Goal: Information Seeking & Learning: Find specific fact

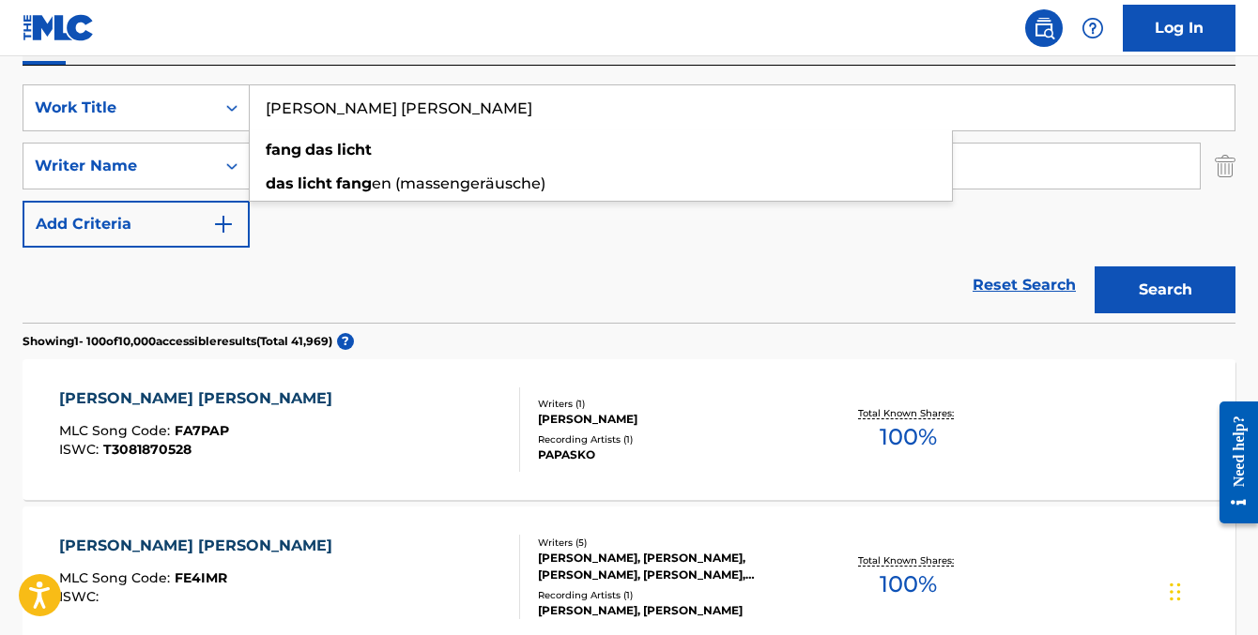
scroll to position [330, 0]
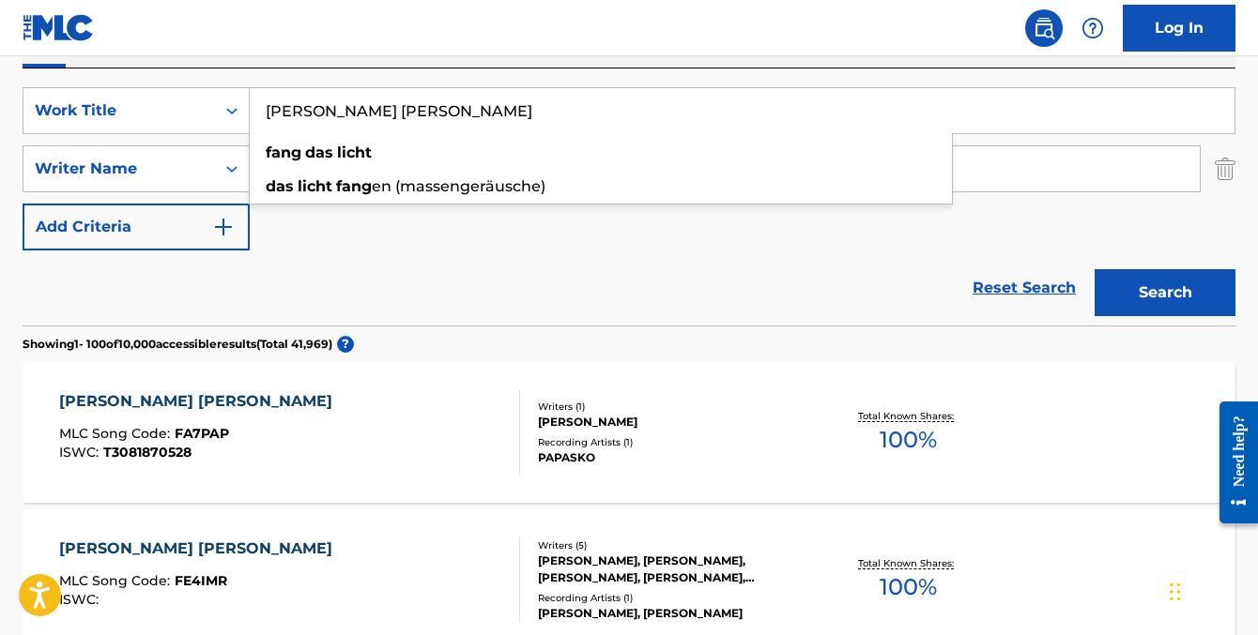
click at [391, 119] on input "[PERSON_NAME] [PERSON_NAME]" at bounding box center [742, 110] width 985 height 45
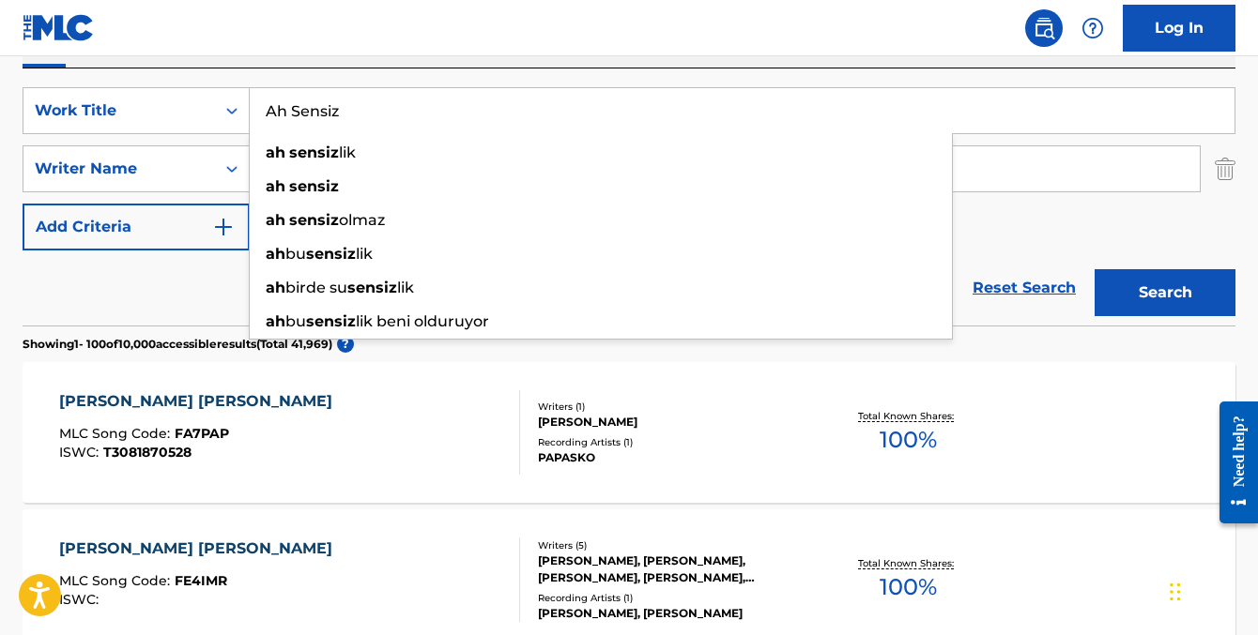
type input "Ah Sensiz"
click at [159, 290] on div "Reset Search Search" at bounding box center [629, 288] width 1213 height 75
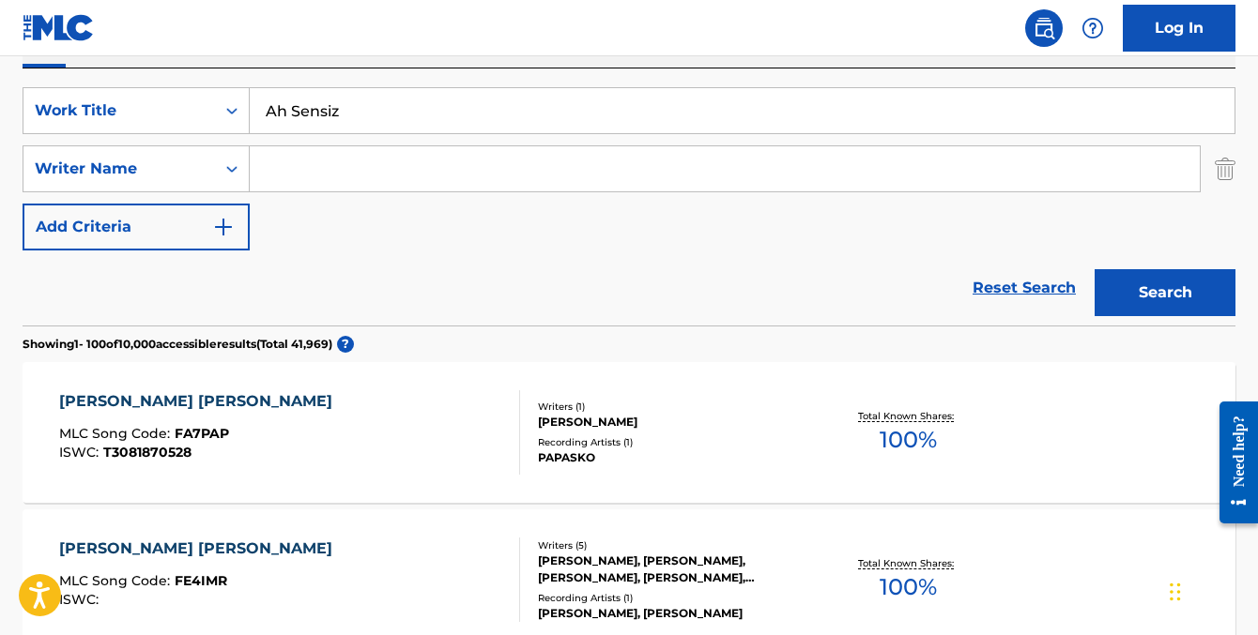
click at [329, 168] on input "Search Form" at bounding box center [725, 168] width 950 height 45
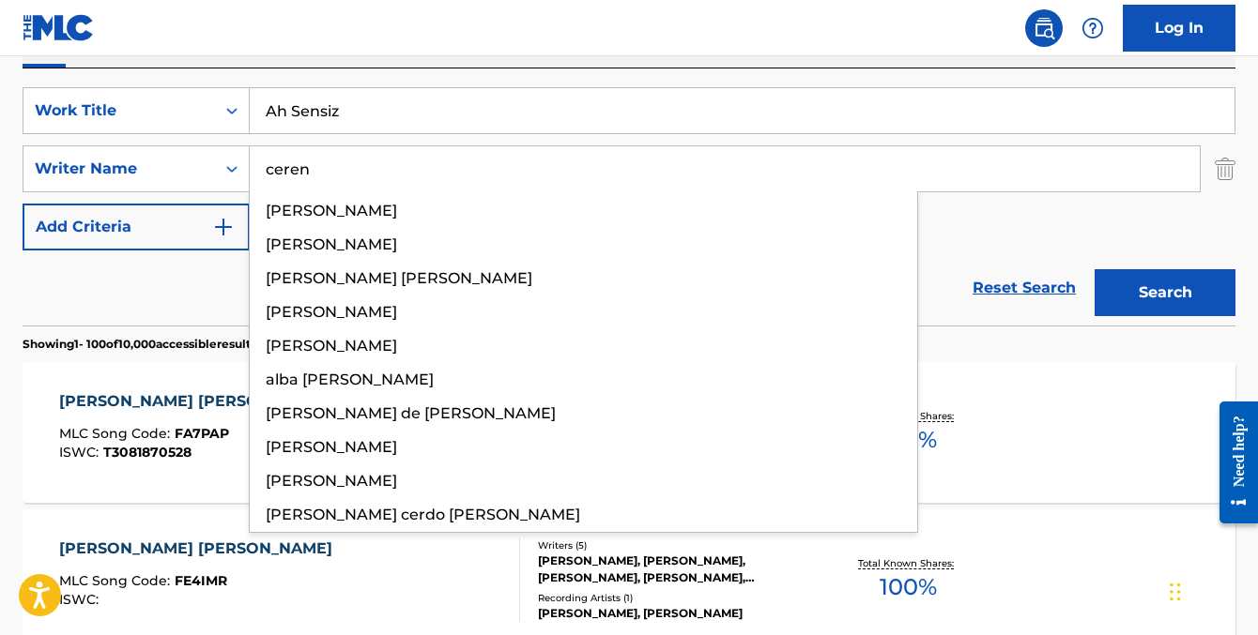
type input "ceren"
click at [1094, 269] on button "Search" at bounding box center [1164, 292] width 141 height 47
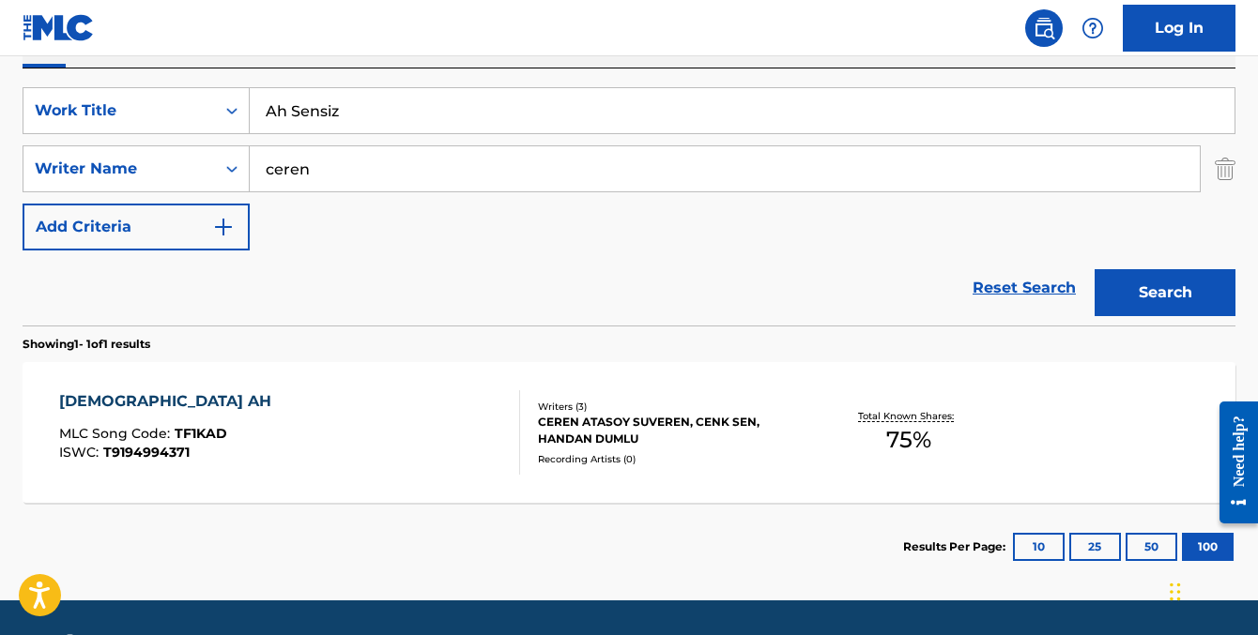
click at [382, 183] on input "ceren" at bounding box center [725, 168] width 950 height 45
click at [1094, 269] on button "Search" at bounding box center [1164, 292] width 141 height 47
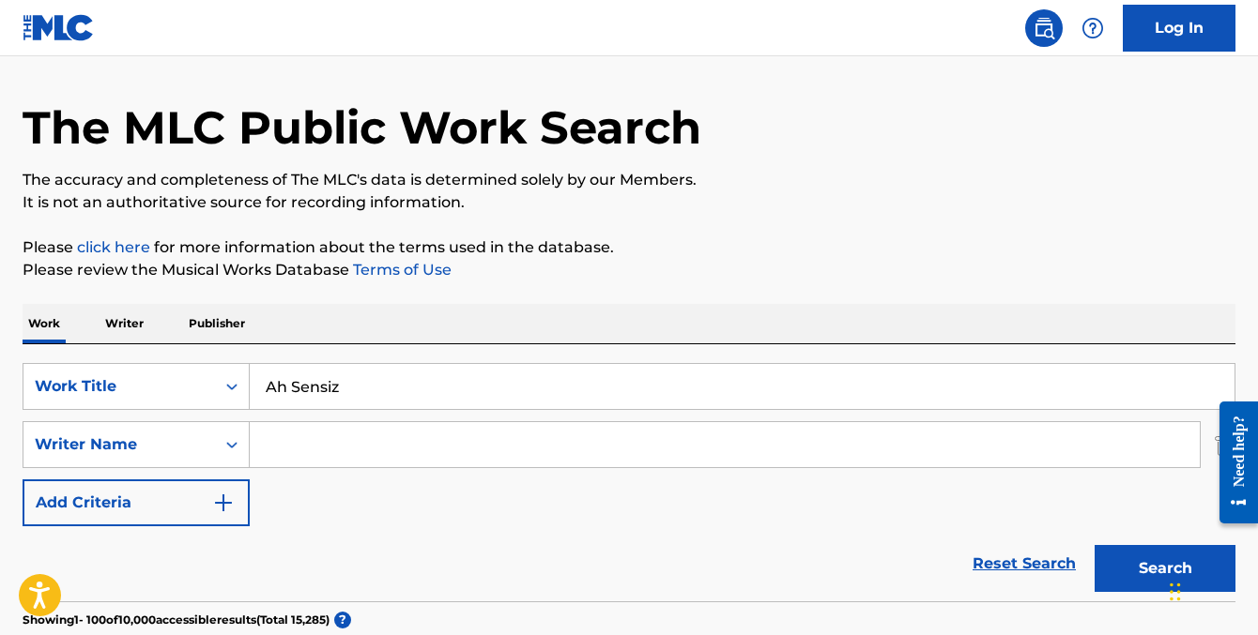
scroll to position [0, 0]
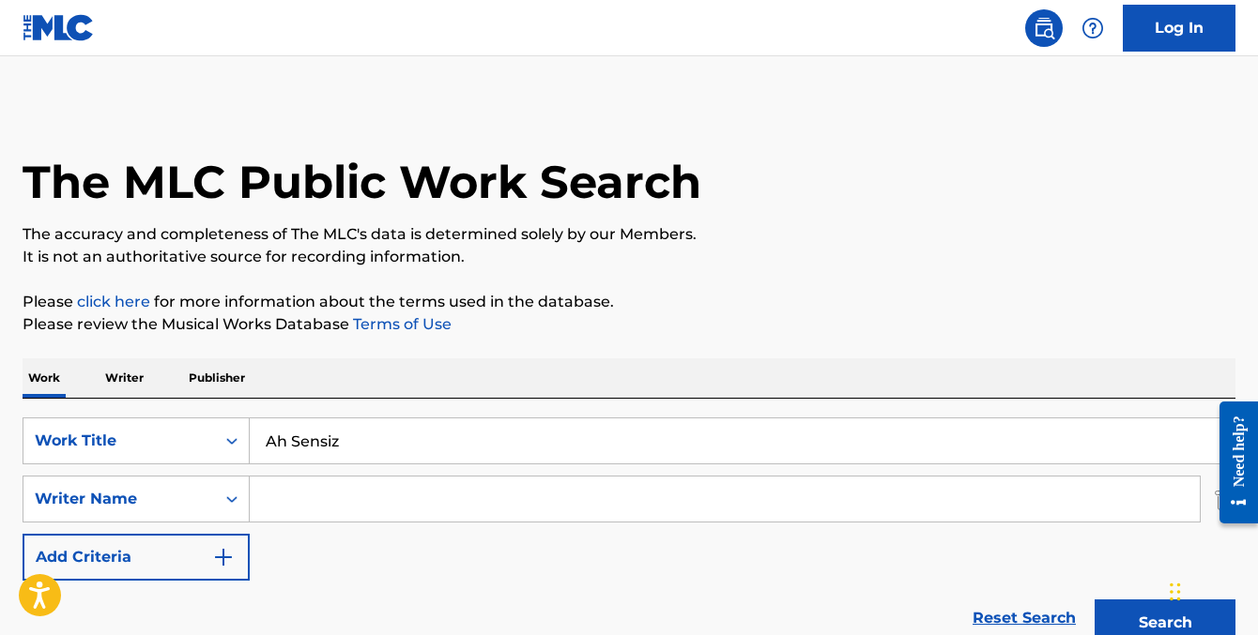
click at [286, 447] on input "Ah Sensiz" at bounding box center [742, 441] width 985 height 45
paste input "No Se Olvidarte"
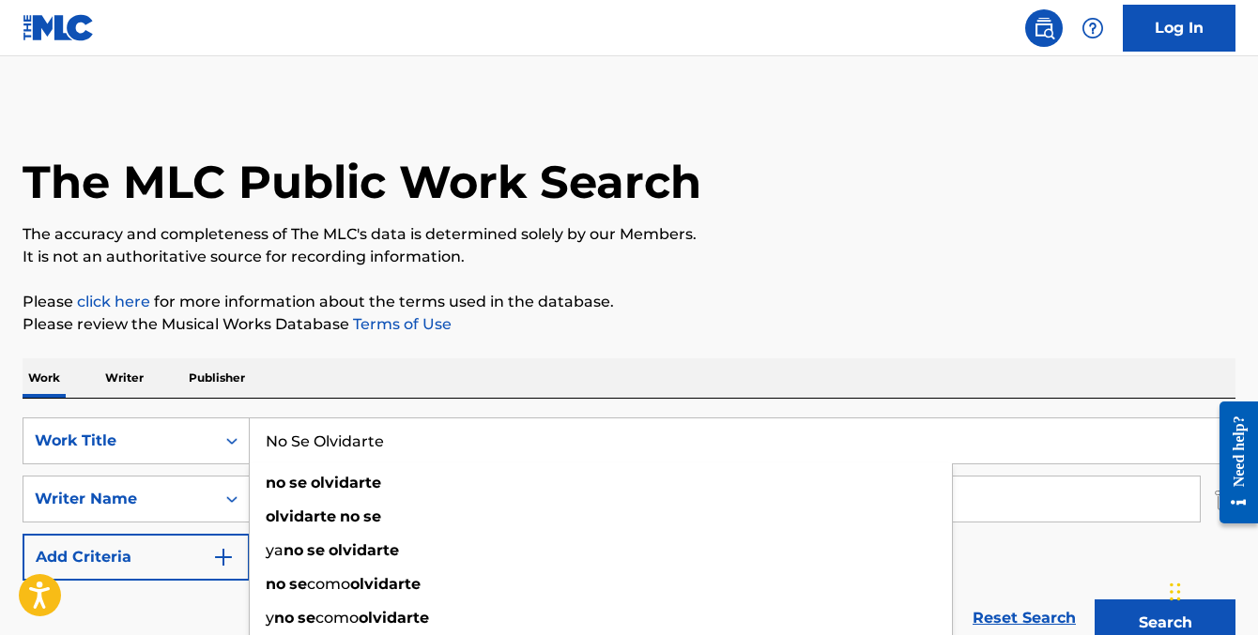
type input "No Se Olvidarte"
click at [450, 391] on div "Work Writer Publisher" at bounding box center [629, 378] width 1213 height 39
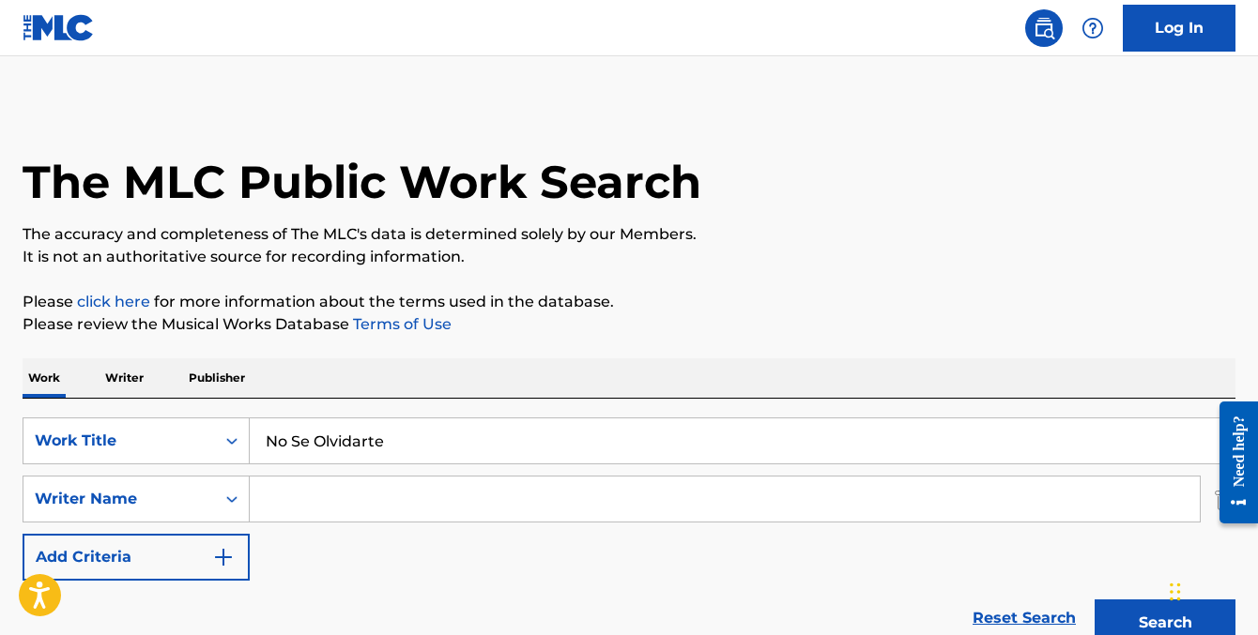
click at [396, 485] on input "Search Form" at bounding box center [725, 499] width 950 height 45
click at [1094, 600] on button "Search" at bounding box center [1164, 623] width 141 height 47
click at [389, 495] on input "Search Form" at bounding box center [725, 499] width 950 height 45
click at [1094, 600] on button "Search" at bounding box center [1164, 623] width 141 height 47
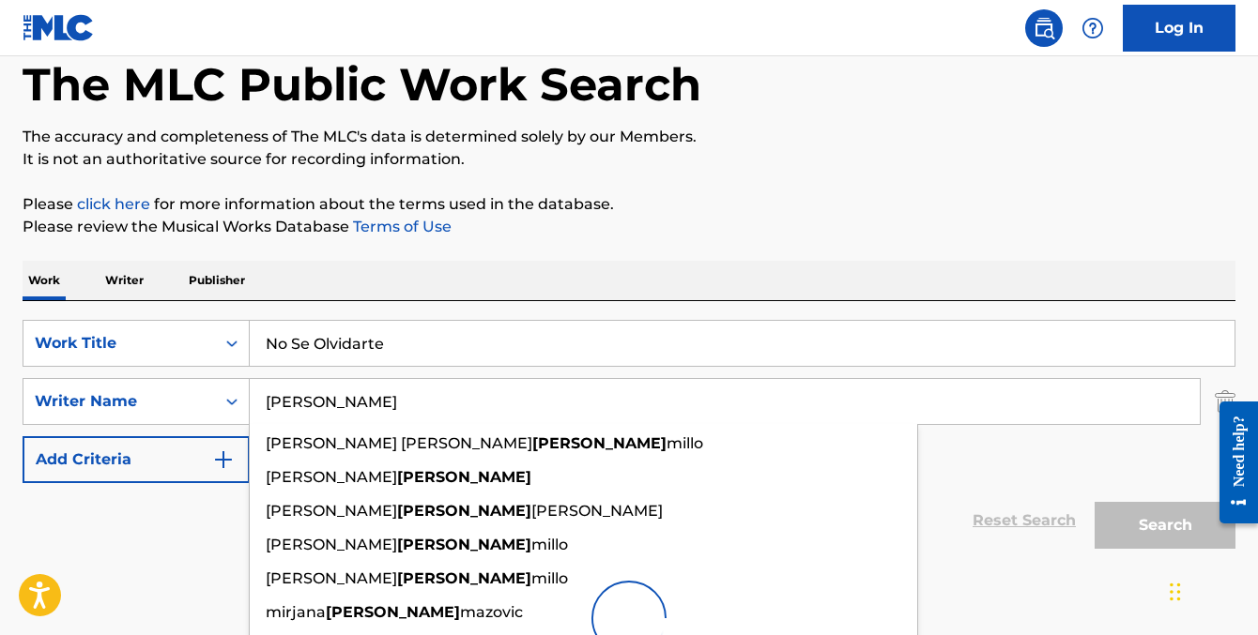
scroll to position [240, 0]
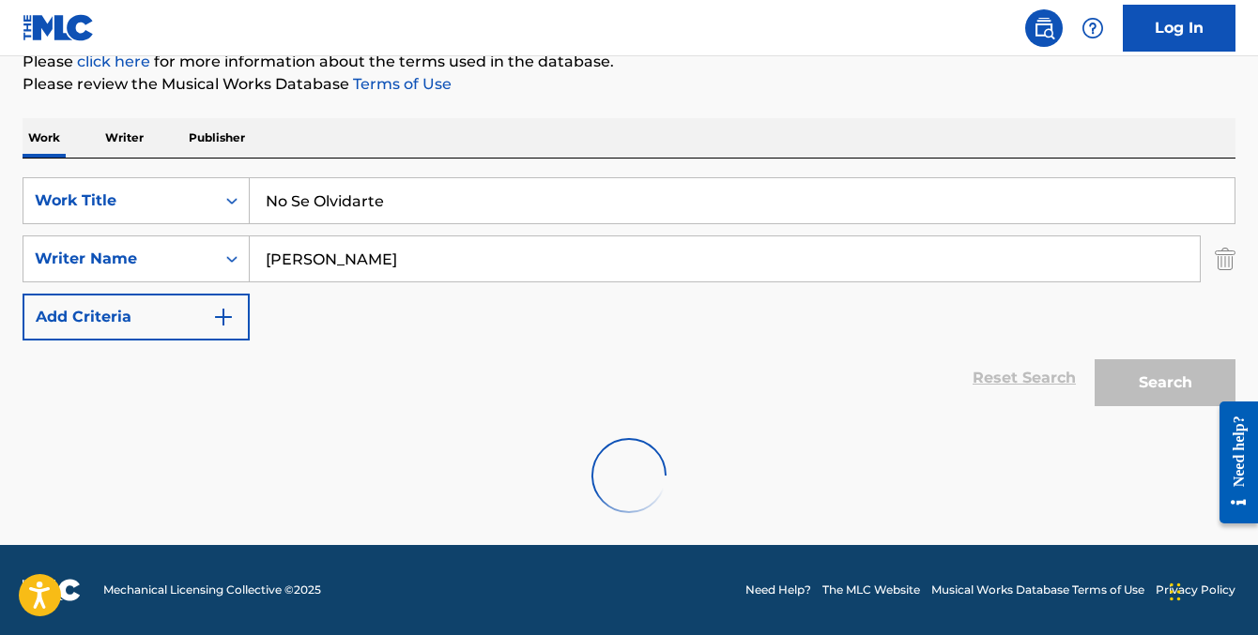
click at [827, 74] on p "Please review the Musical Works Database Terms of Use" at bounding box center [629, 84] width 1213 height 23
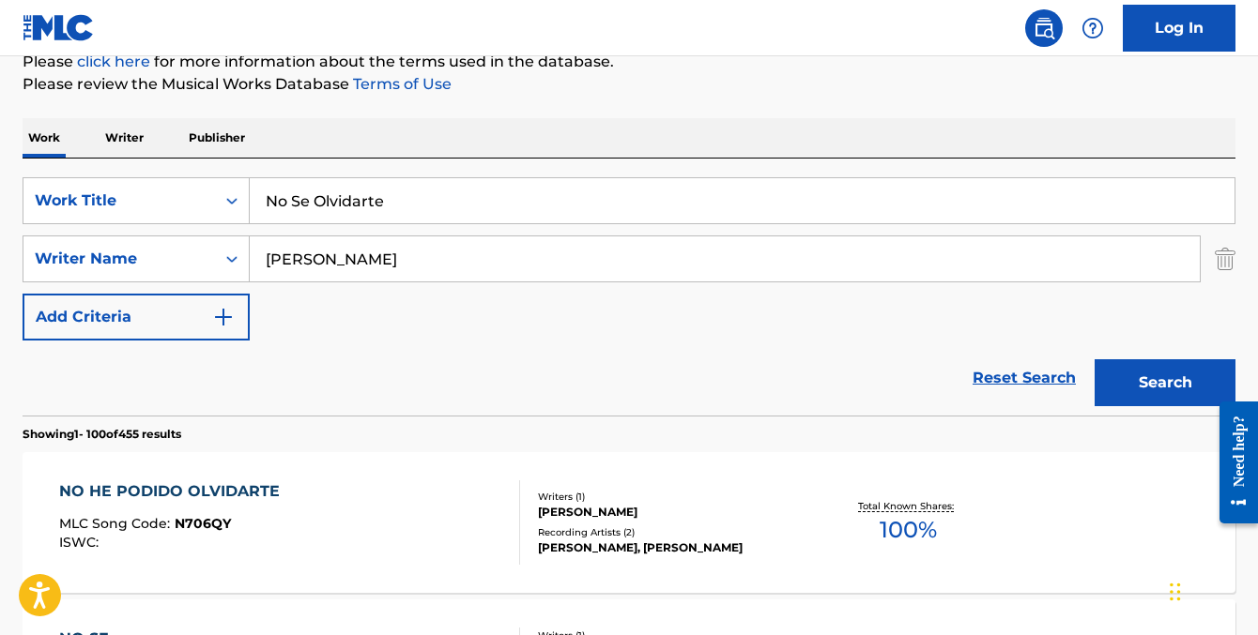
click at [308, 272] on input "[PERSON_NAME]" at bounding box center [725, 259] width 950 height 45
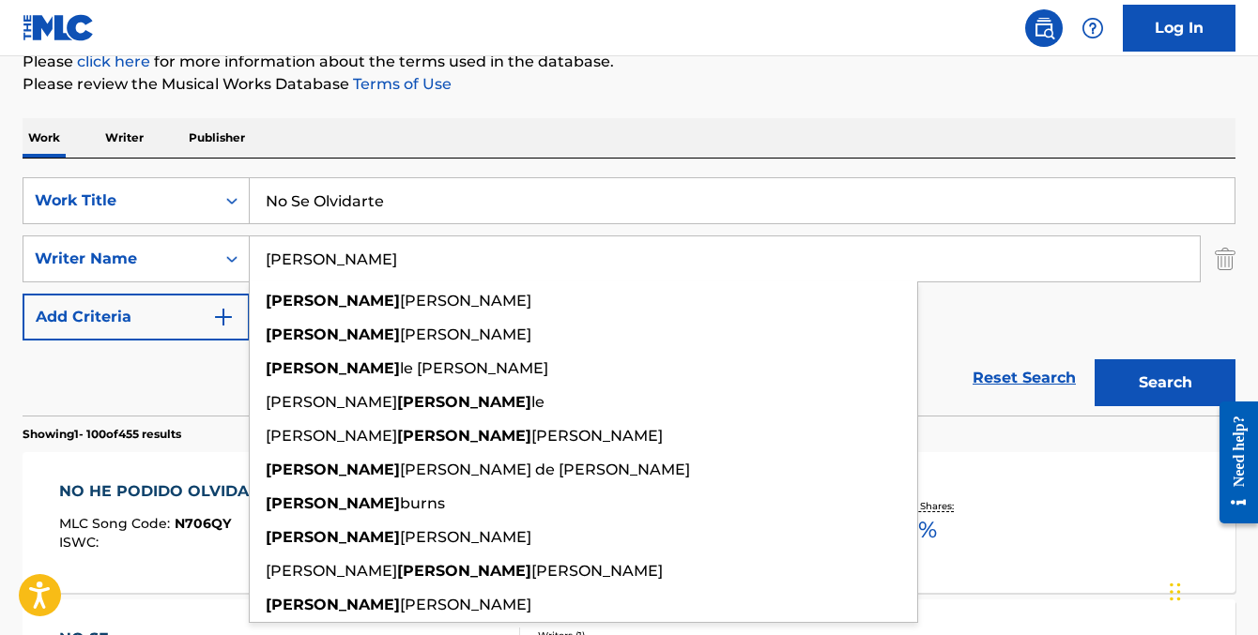
type input "[PERSON_NAME]"
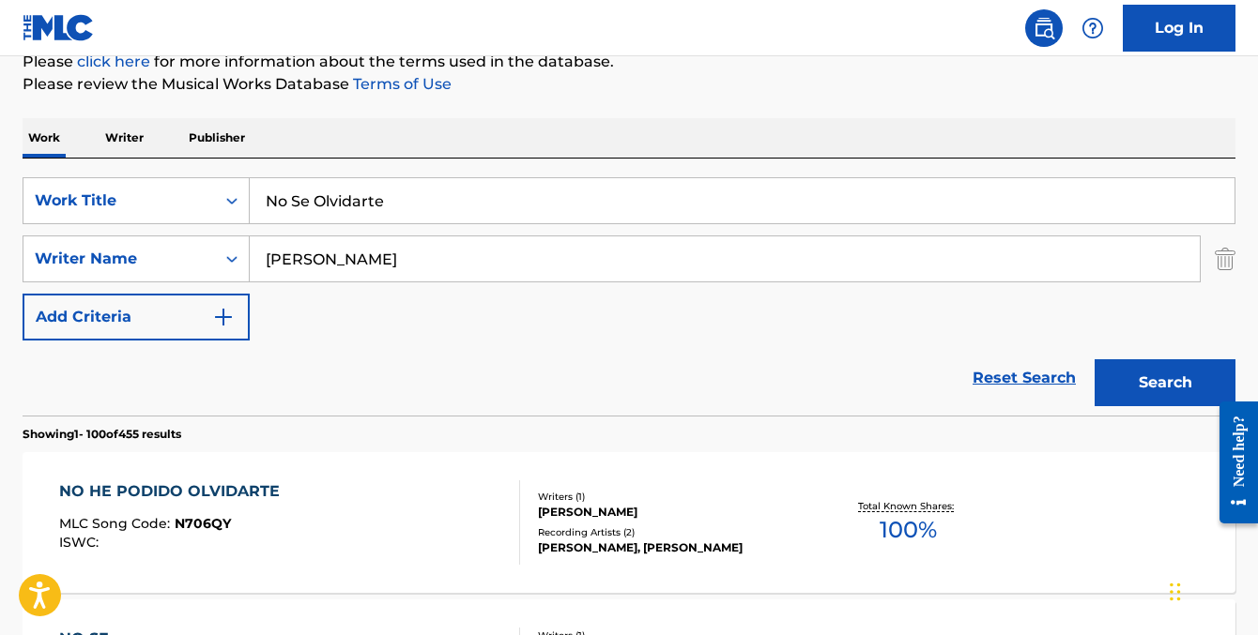
click at [326, 191] on input "No Se Olvidarte" at bounding box center [742, 200] width 985 height 45
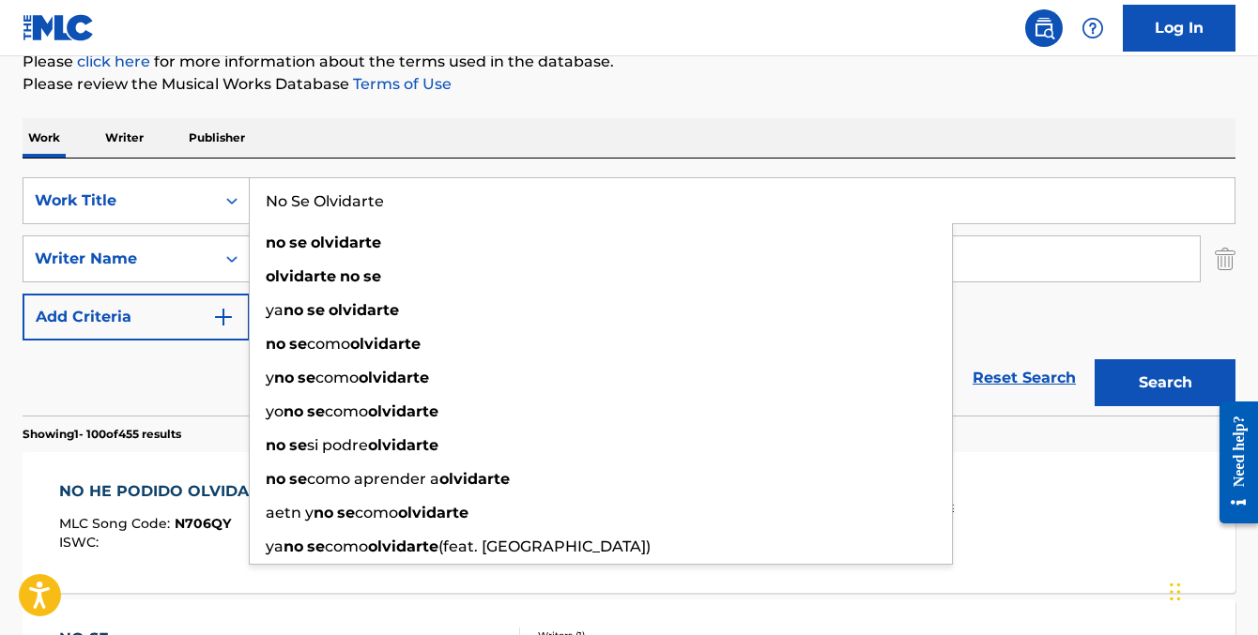
click at [326, 191] on input "No Se Olvidarte" at bounding box center [742, 200] width 985 height 45
paste input "Joy is coming"
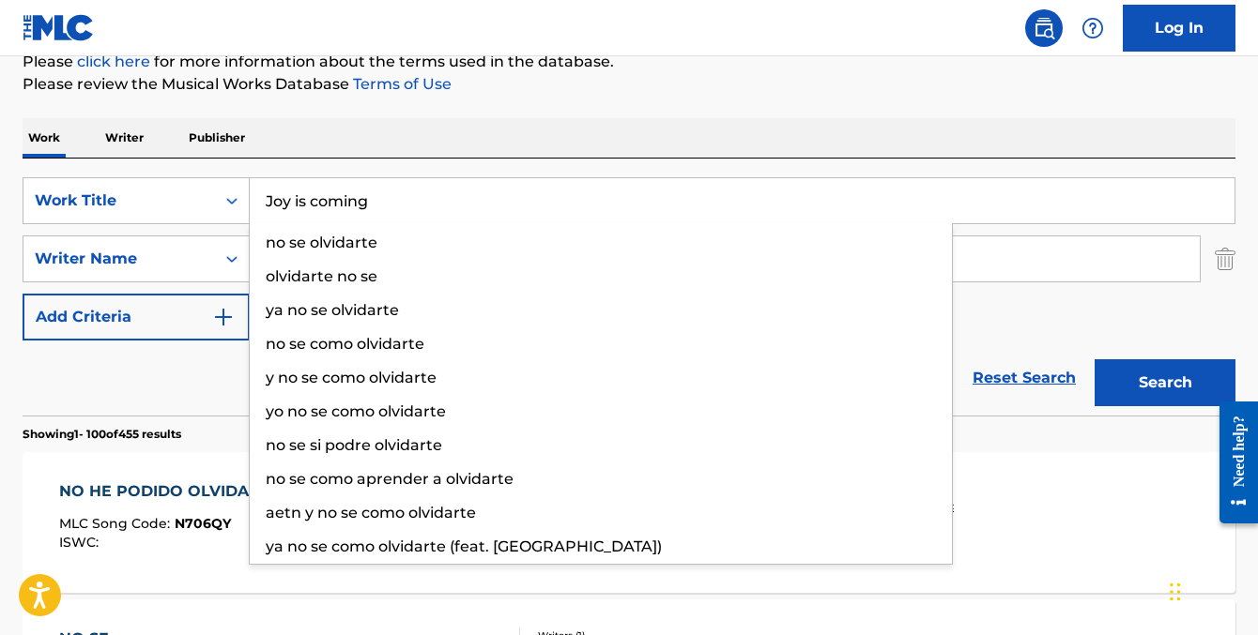
type input "Joy is coming"
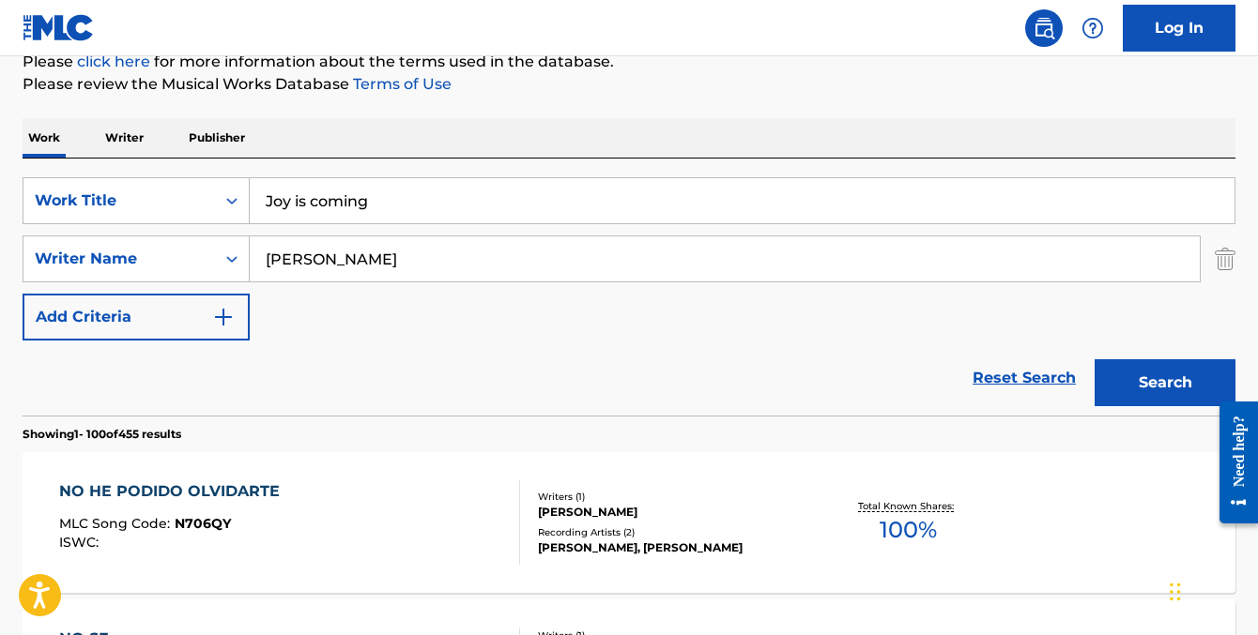
click at [412, 144] on div "Work Writer Publisher" at bounding box center [629, 137] width 1213 height 39
click at [412, 237] on input "[PERSON_NAME]" at bounding box center [725, 259] width 950 height 45
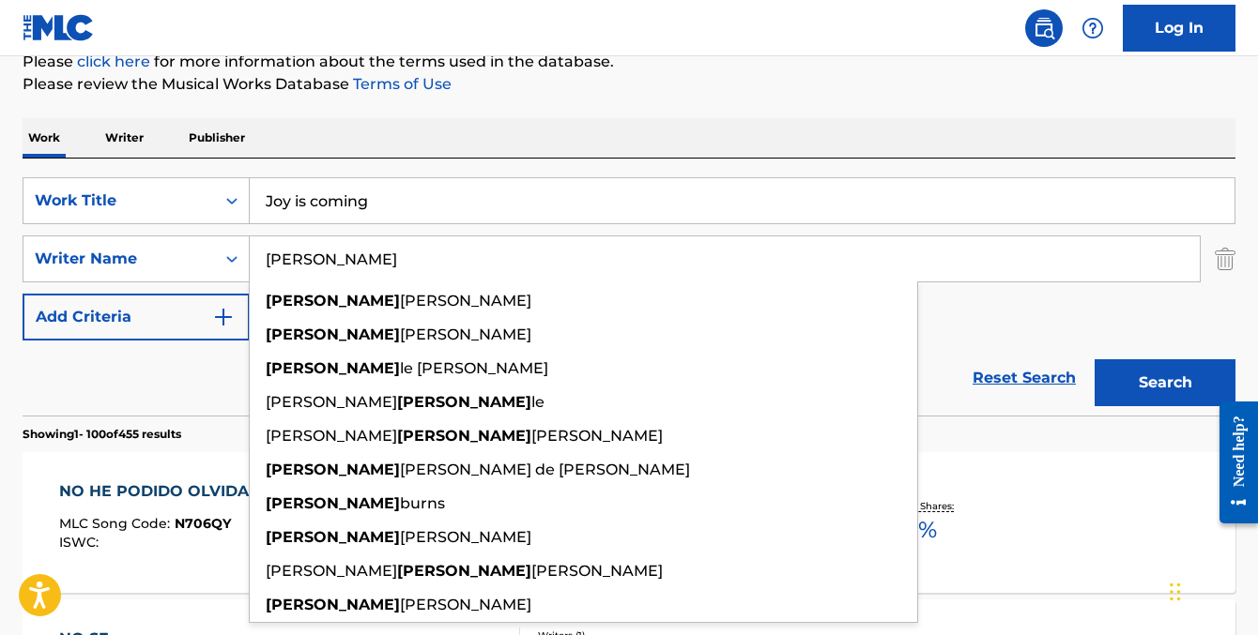
click at [1094, 359] on button "Search" at bounding box center [1164, 382] width 141 height 47
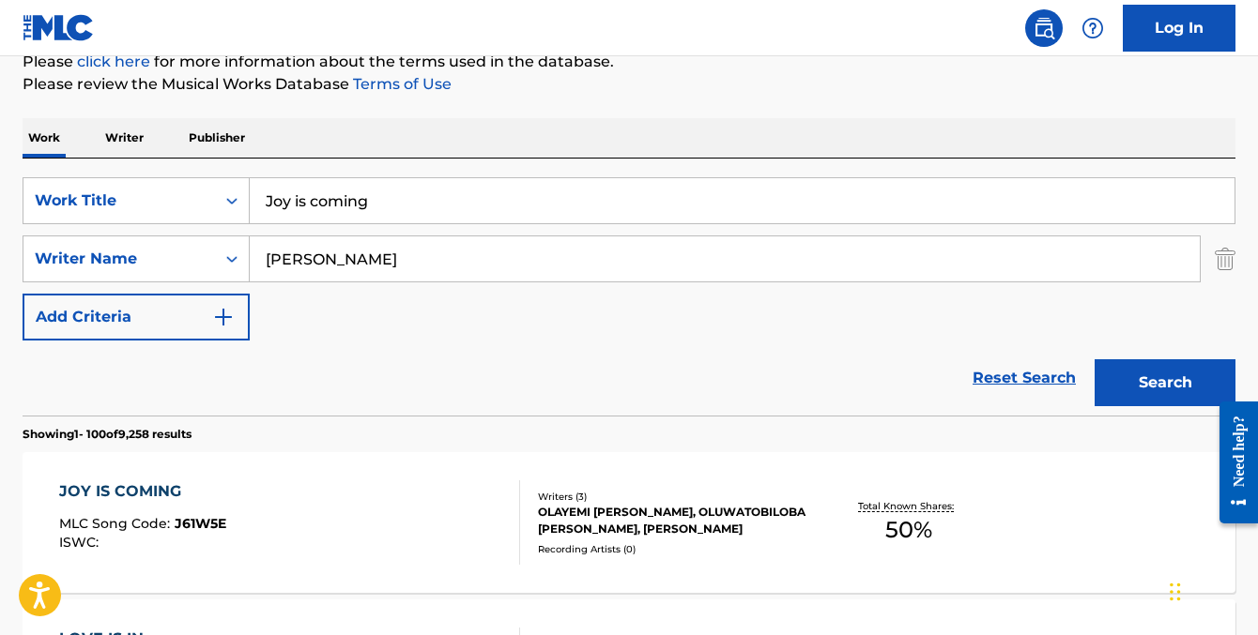
click at [104, 383] on div "Reset Search Search" at bounding box center [629, 378] width 1213 height 75
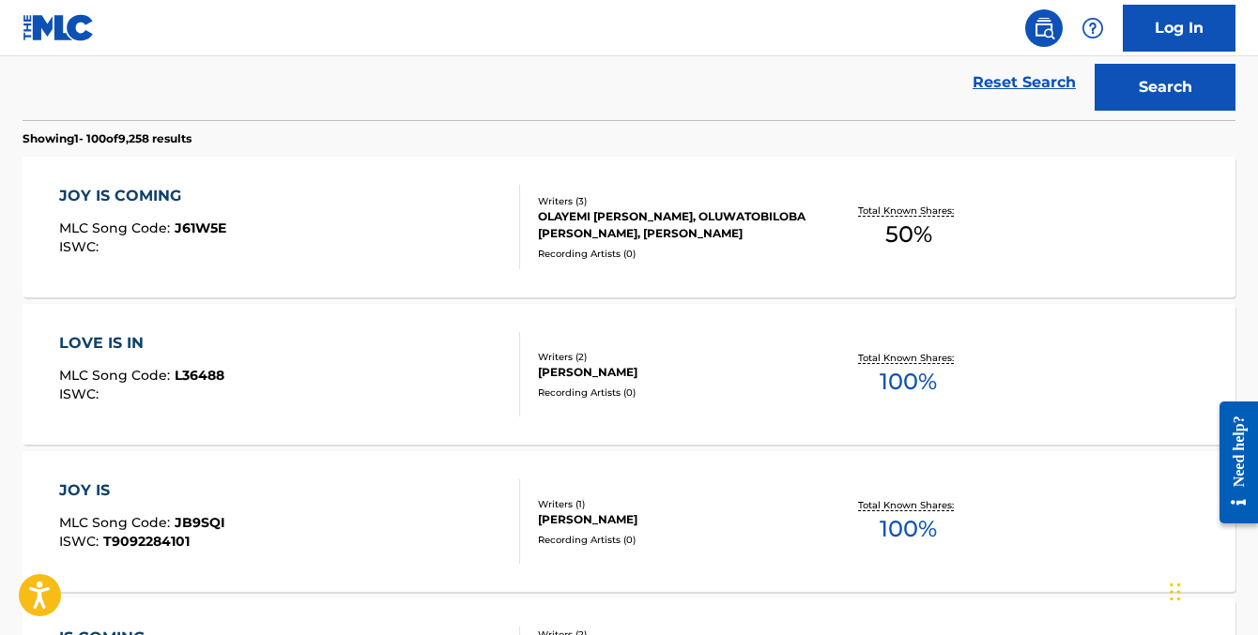
scroll to position [540, 0]
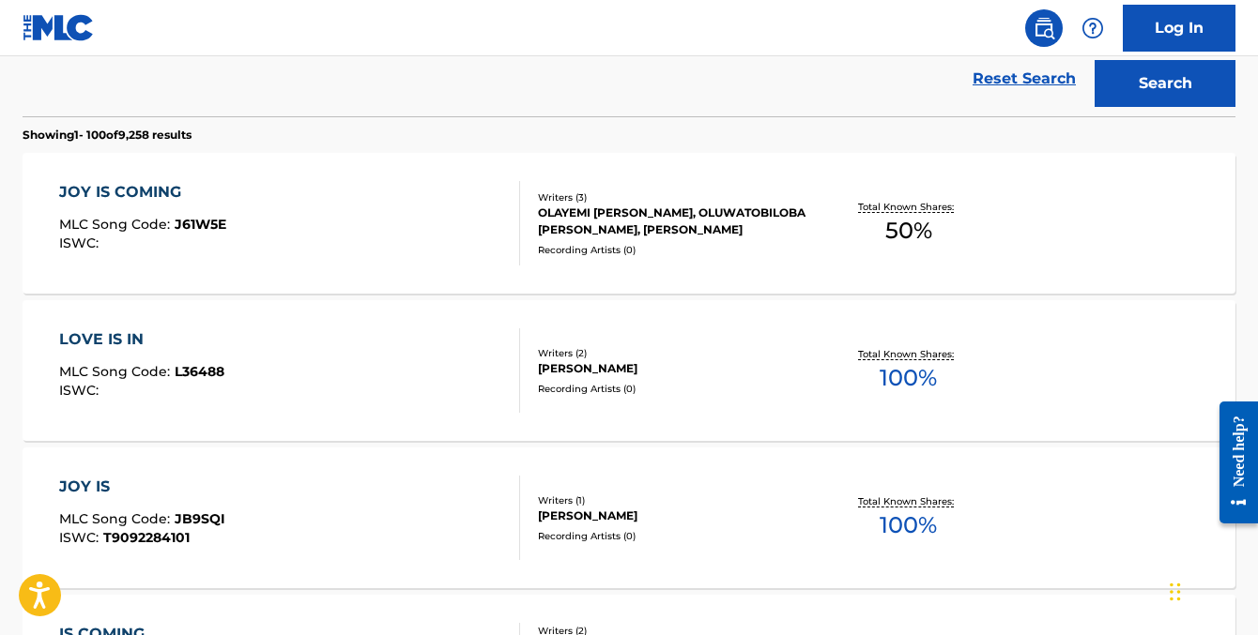
click at [736, 238] on div "Writers ( 3 ) [PERSON_NAME] [PERSON_NAME], OLUWATOBILOBA [PERSON_NAME], CHOKE B…" at bounding box center [664, 224] width 288 height 67
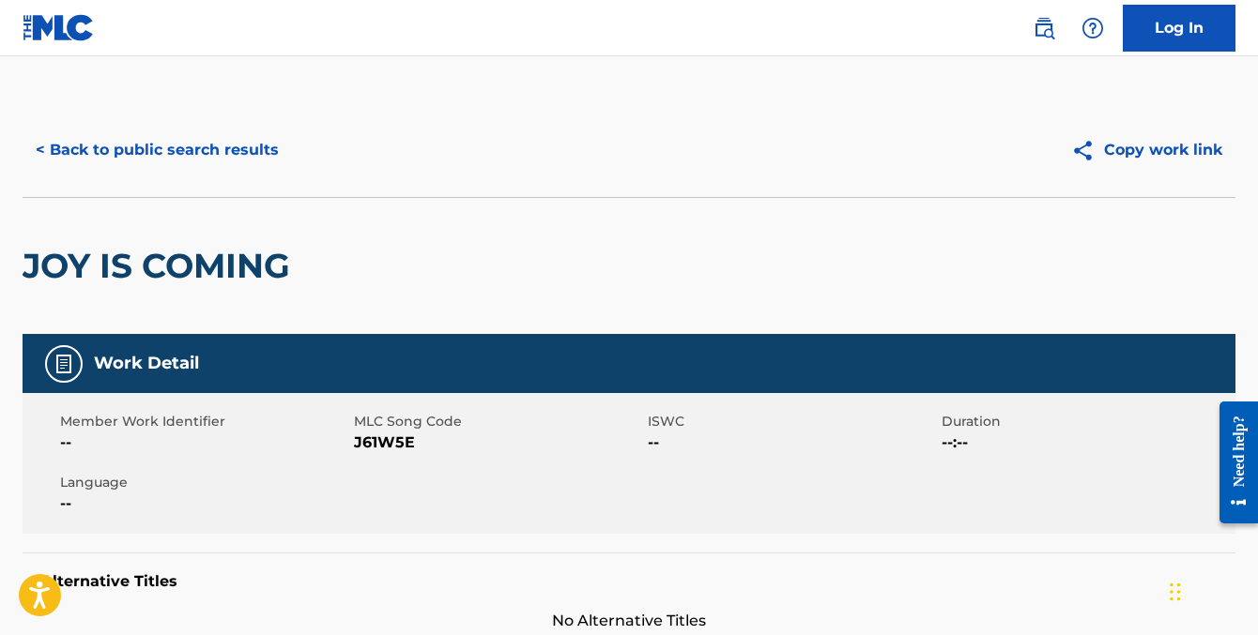
click at [255, 142] on button "< Back to public search results" at bounding box center [157, 150] width 269 height 47
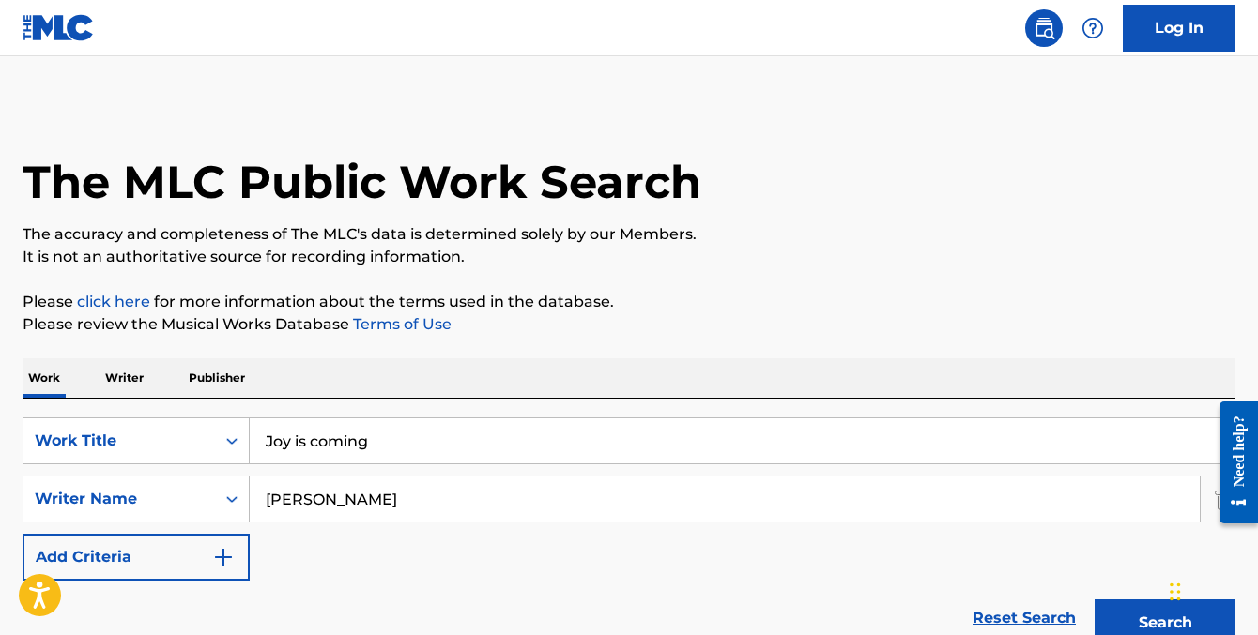
click at [333, 454] on input "Joy is coming" at bounding box center [742, 441] width 985 height 45
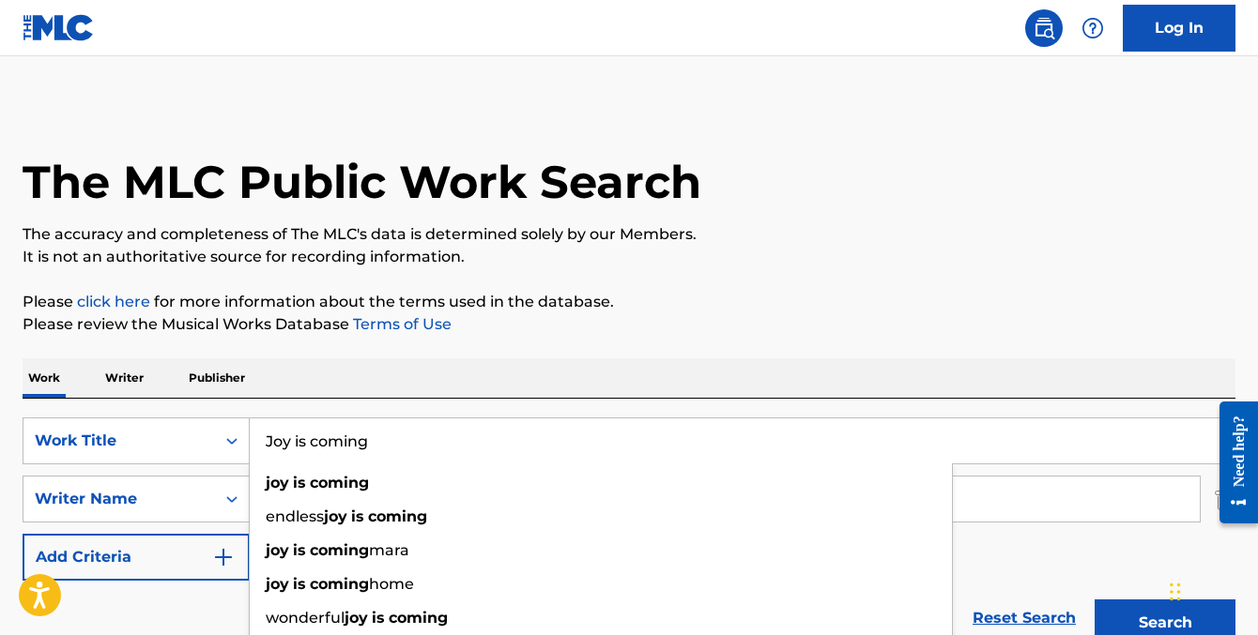
paste input "Above The Clouds Of Pompeii"
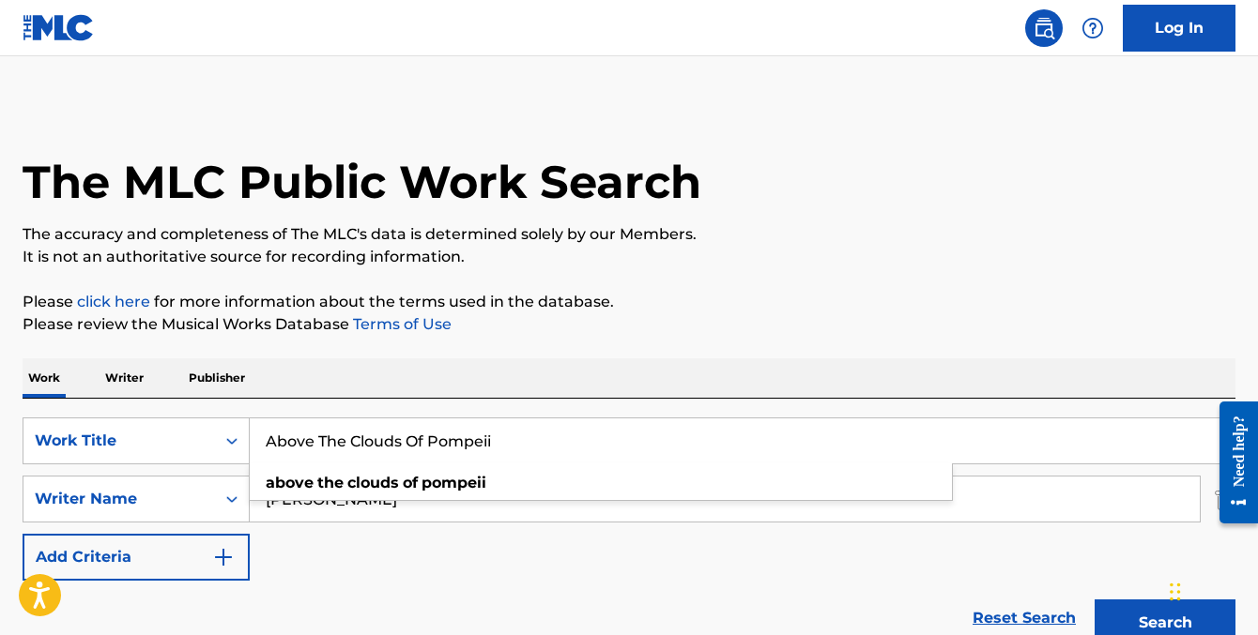
type input "Above The Clouds Of Pompeii"
click at [446, 406] on div "SearchWithCriteria69e8beb6-489f-4a69-bd1a-45f21edcfc14 Work Title Above The Clo…" at bounding box center [629, 527] width 1213 height 257
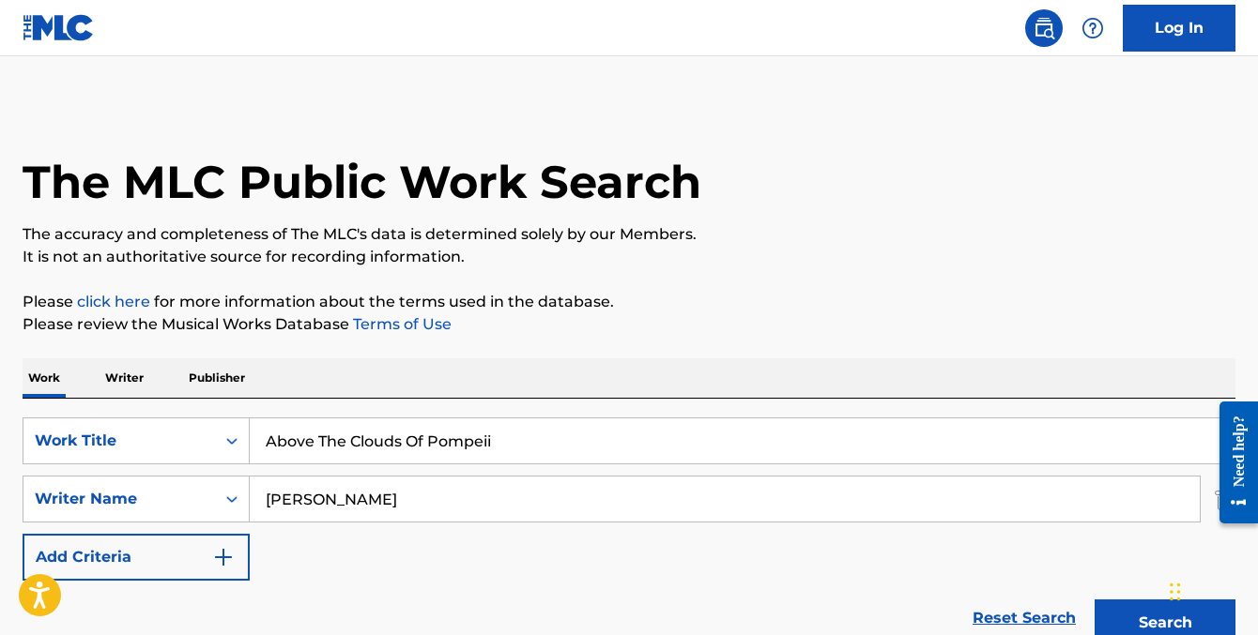
click at [399, 511] on input "[PERSON_NAME]" at bounding box center [725, 499] width 950 height 45
click at [1094, 600] on button "Search" at bounding box center [1164, 623] width 141 height 47
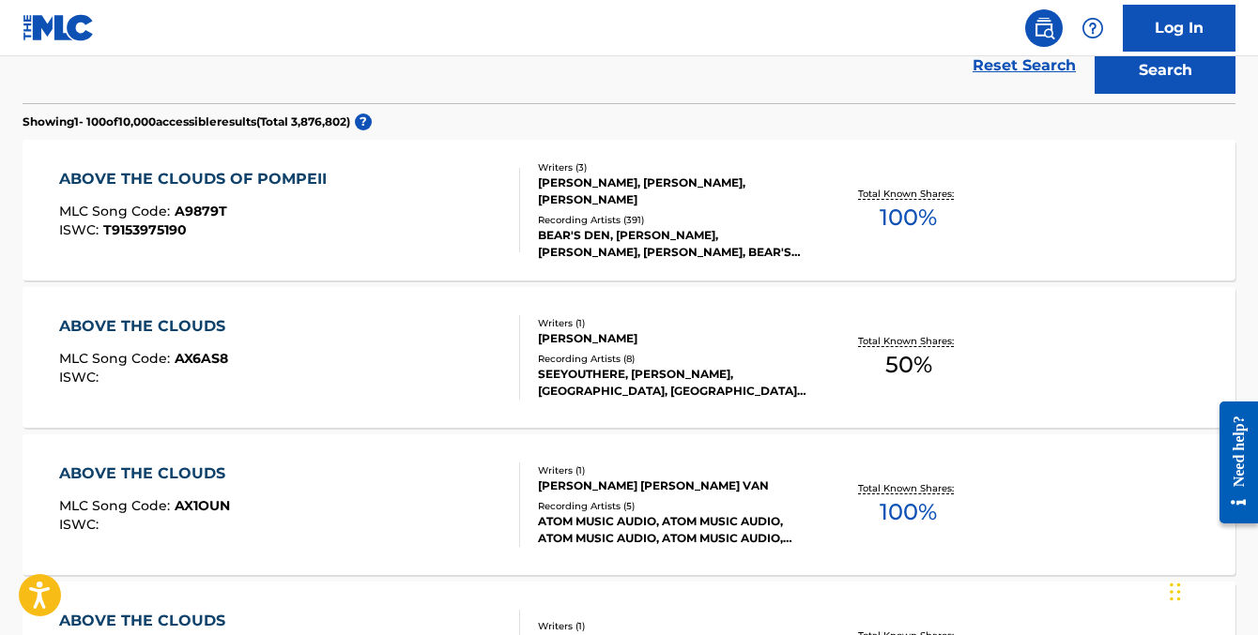
scroll to position [562, 0]
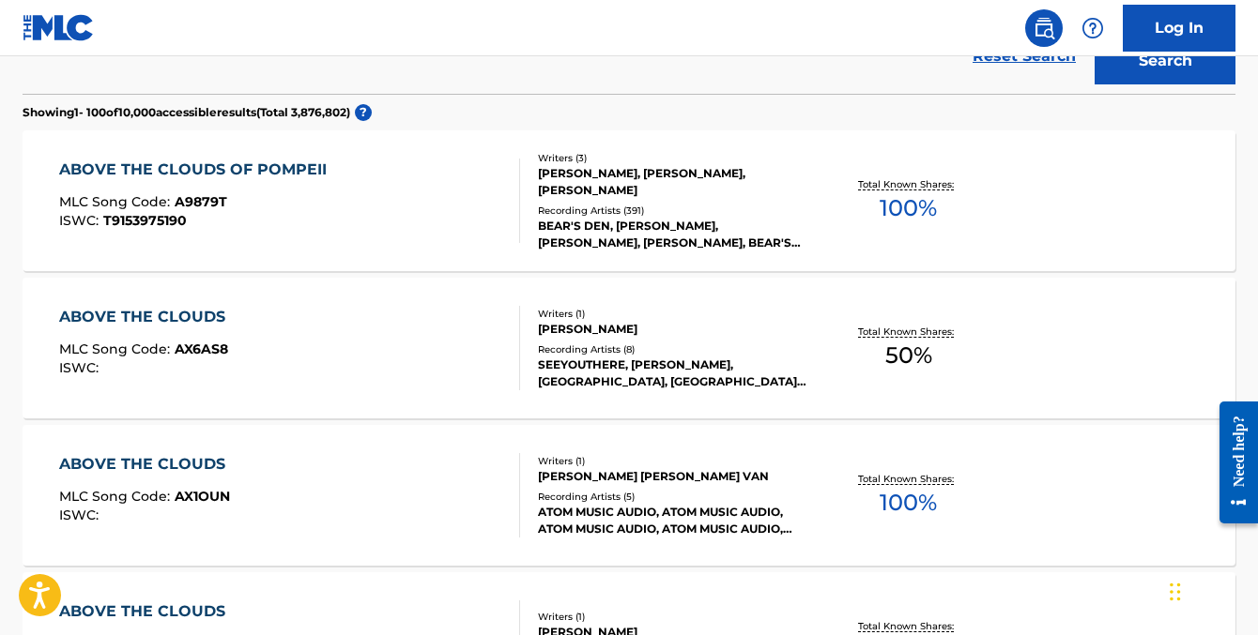
click at [636, 213] on div "Recording Artists ( 391 )" at bounding box center [673, 211] width 270 height 14
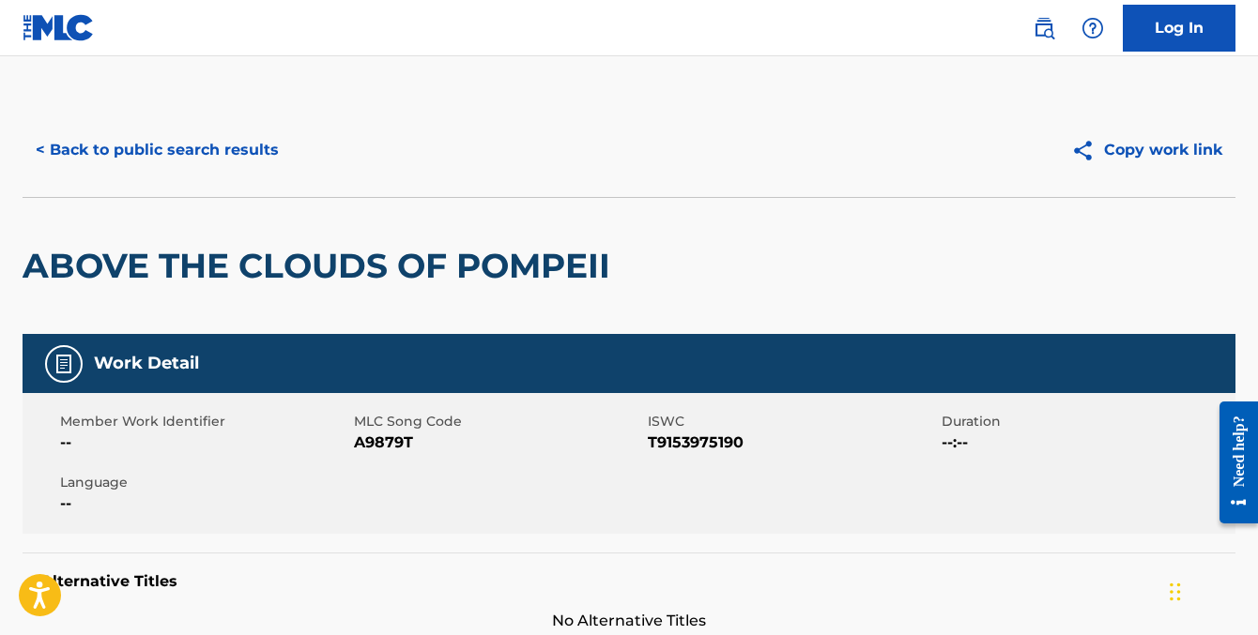
click at [157, 162] on button "< Back to public search results" at bounding box center [157, 150] width 269 height 47
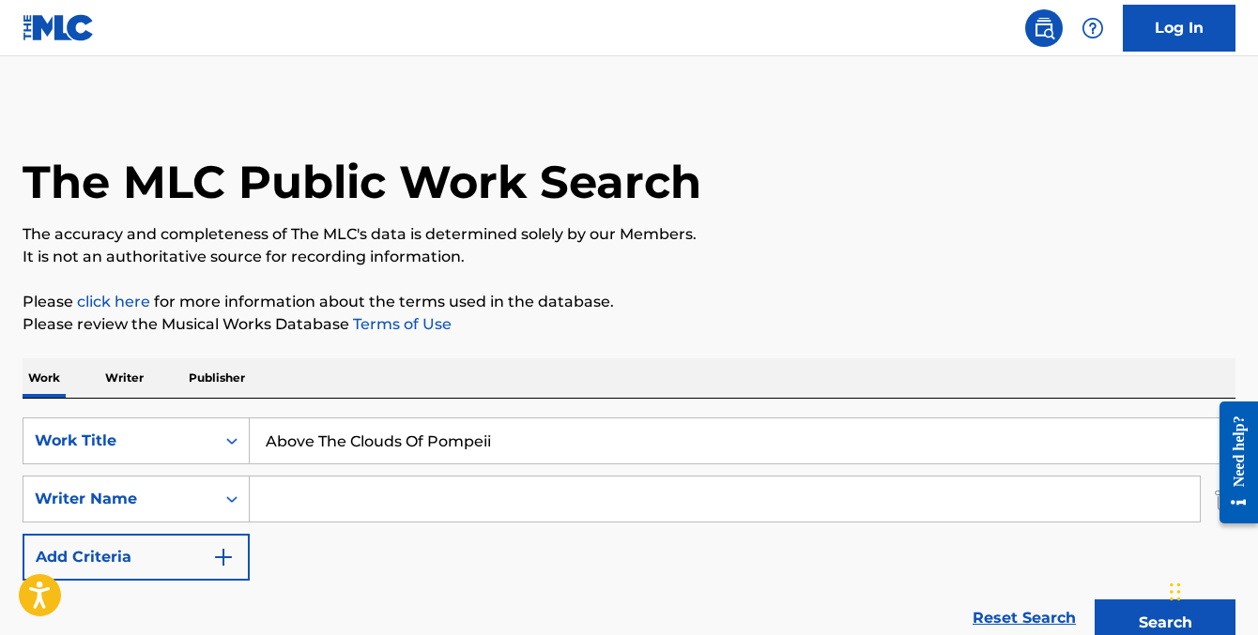
click at [397, 405] on div "SearchWithCriteria69e8beb6-489f-4a69-bd1a-45f21edcfc14 Work Title Above The Clo…" at bounding box center [629, 527] width 1213 height 257
click at [387, 463] on input "Above The Clouds Of Pompeii" at bounding box center [742, 441] width 985 height 45
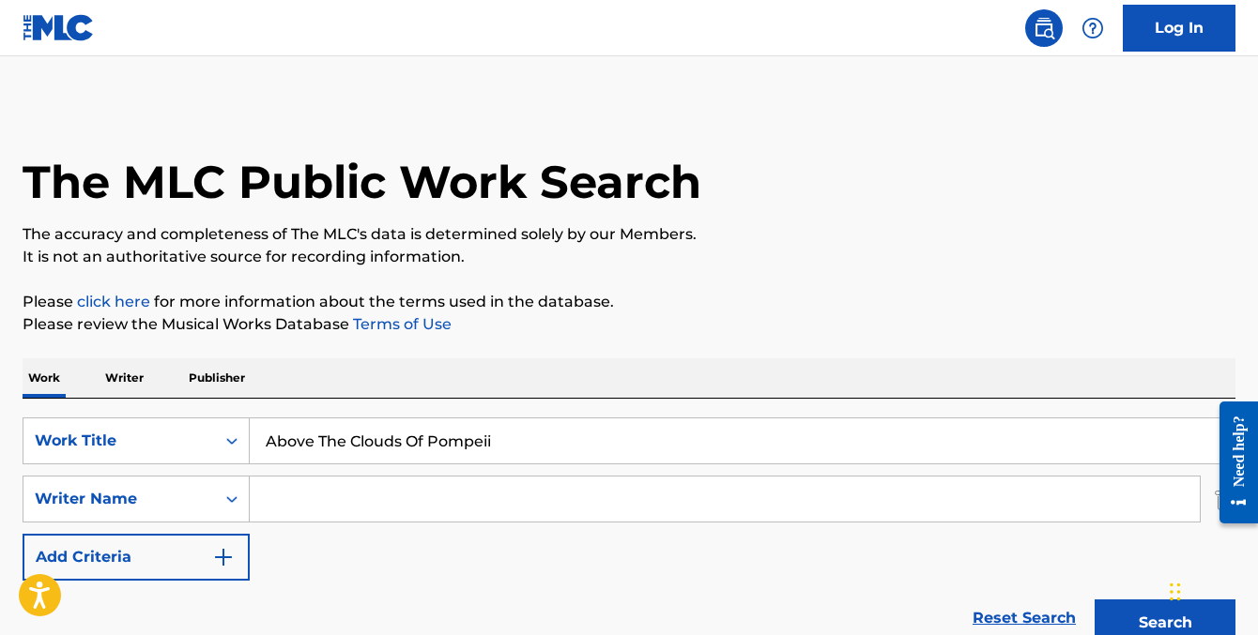
paste input "Stronger"
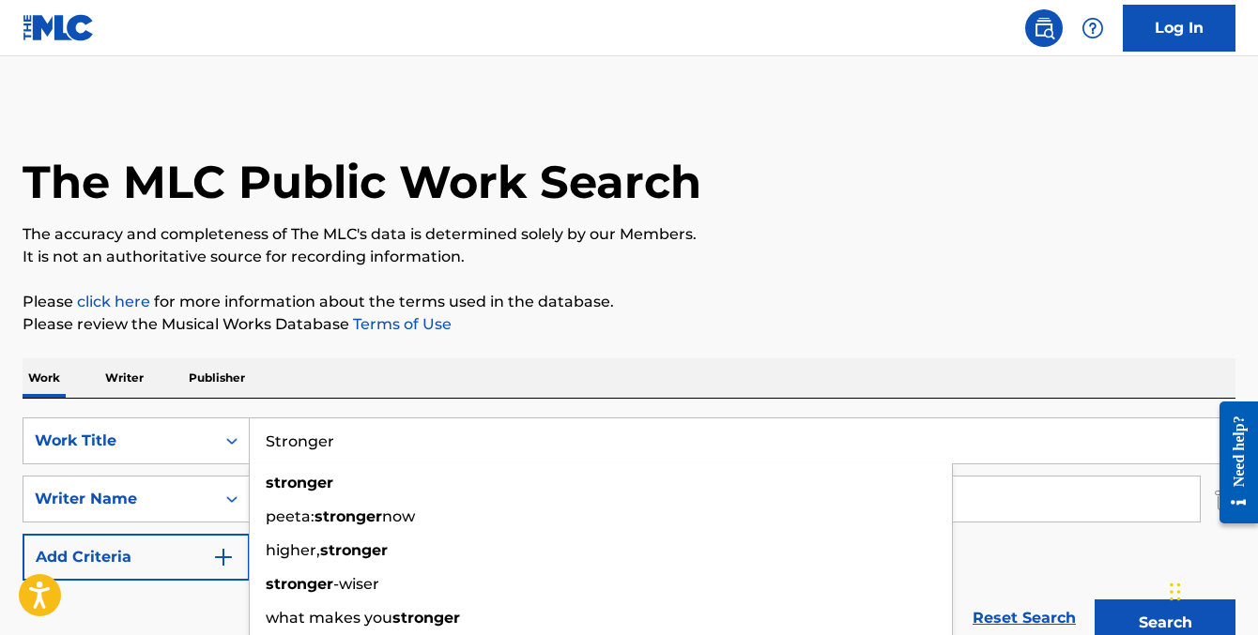
type input "Stronger"
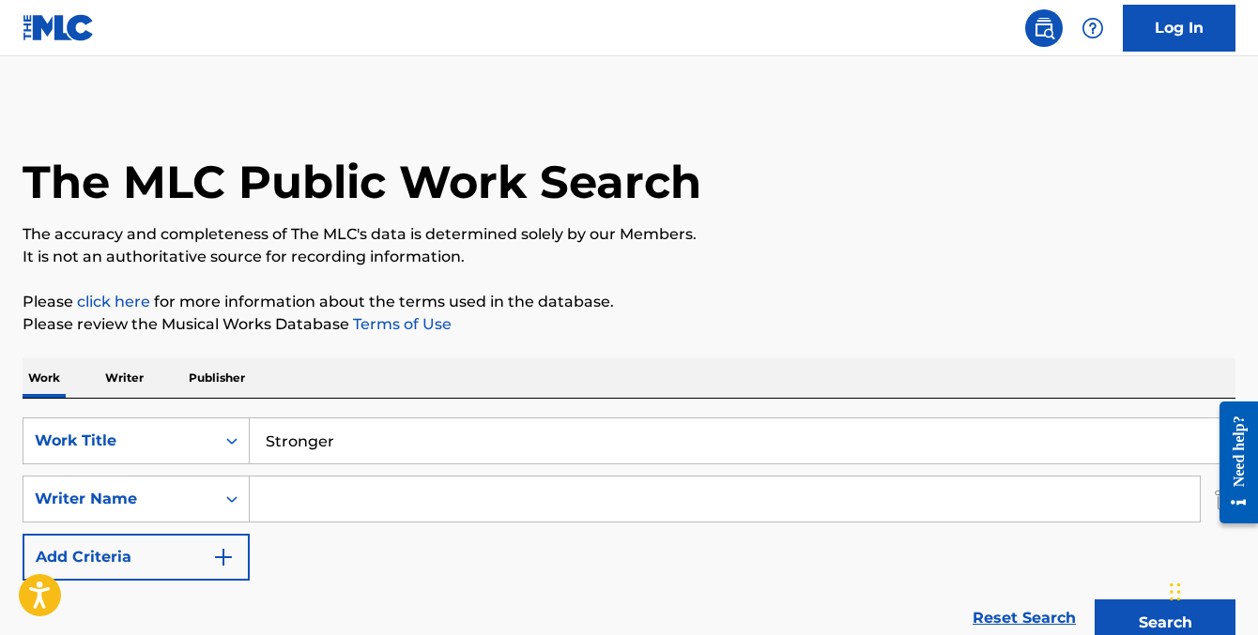
click at [457, 485] on input "Search Form" at bounding box center [725, 499] width 950 height 45
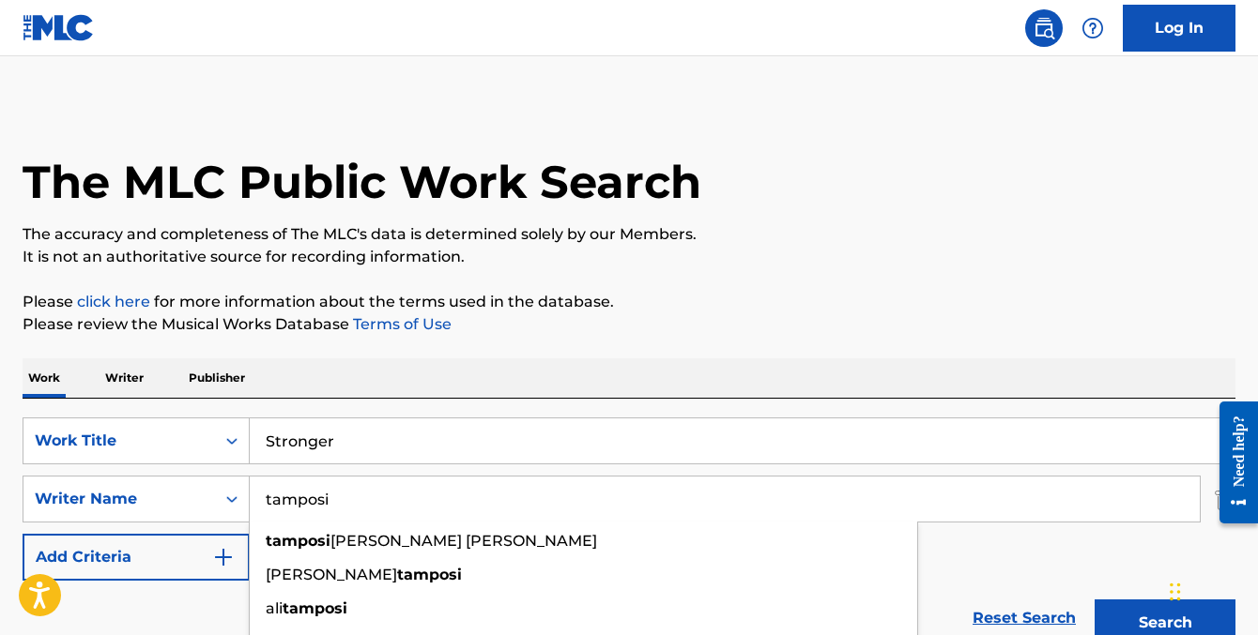
type input "tamposi"
click at [1094, 600] on button "Search" at bounding box center [1164, 623] width 141 height 47
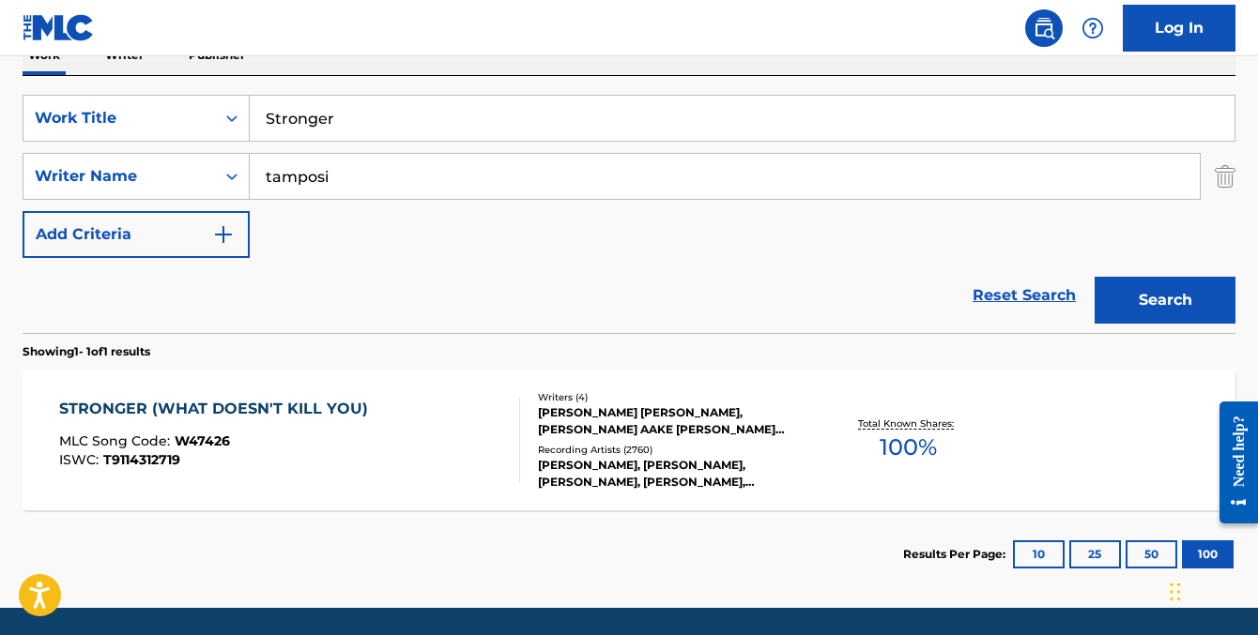
scroll to position [360, 0]
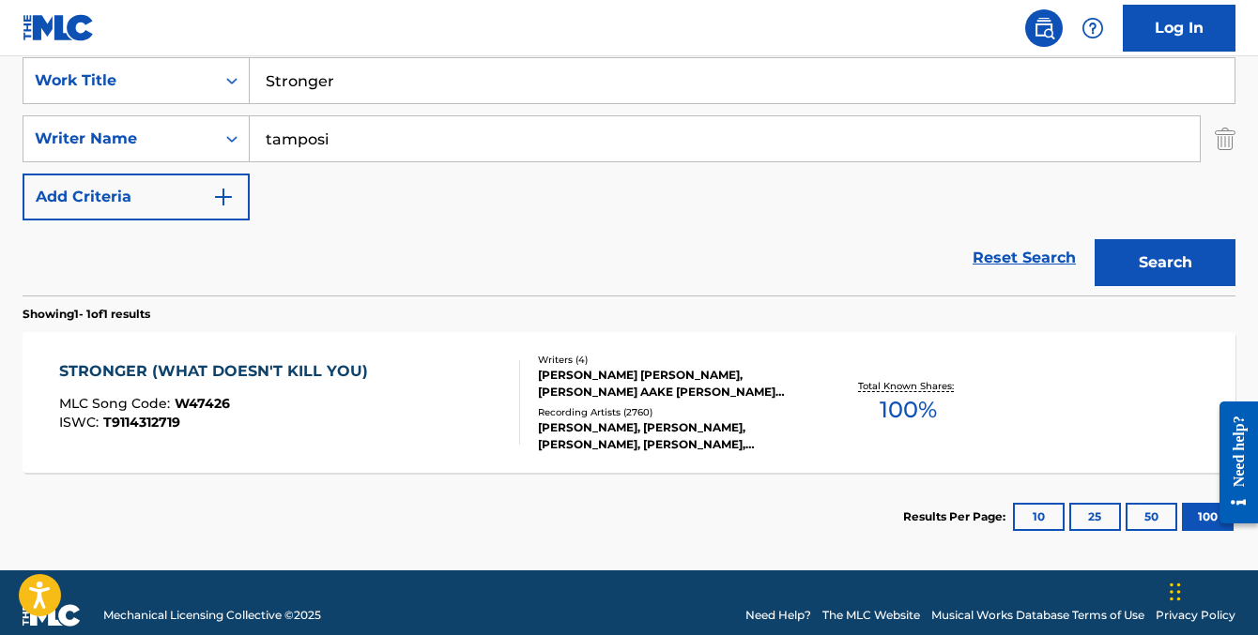
click at [576, 437] on div "[PERSON_NAME], [PERSON_NAME], [PERSON_NAME], [PERSON_NAME], [PERSON_NAME]" at bounding box center [673, 437] width 270 height 34
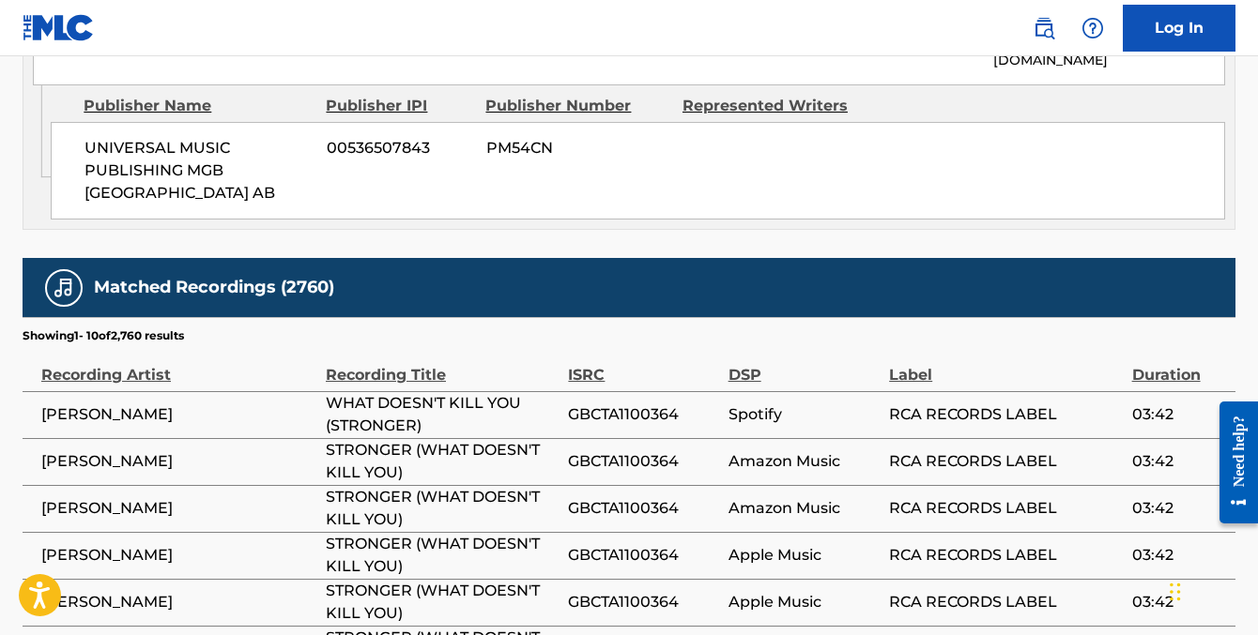
scroll to position [2968, 0]
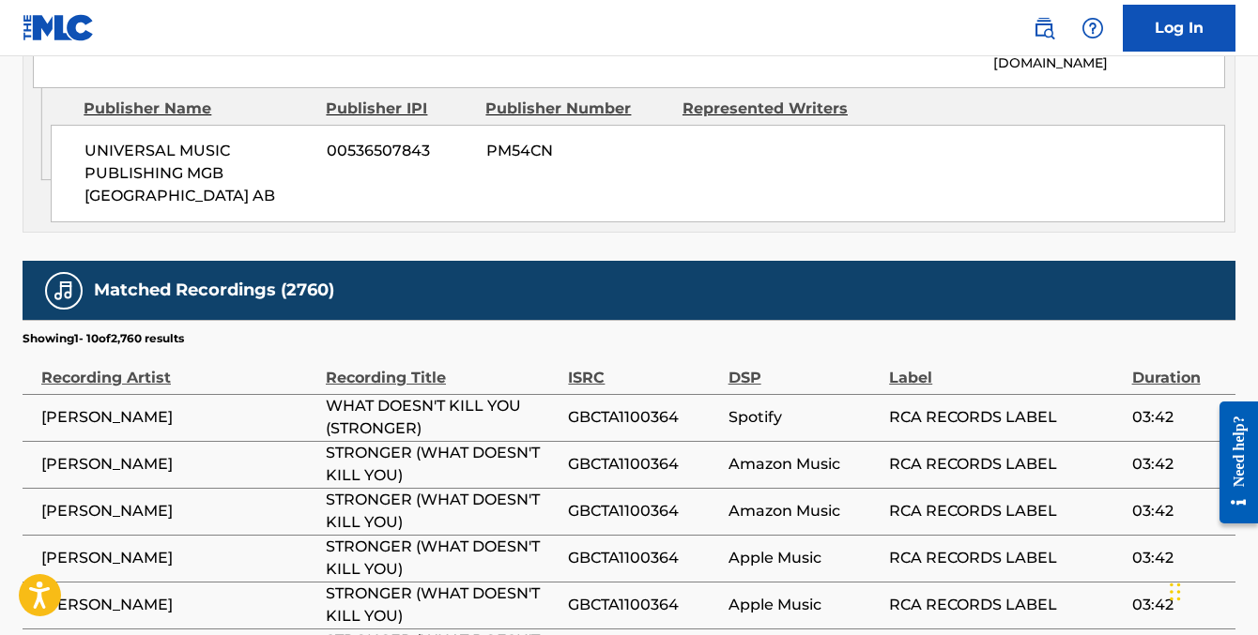
click at [429, 395] on span "WHAT DOESN'T KILL YOU (STRONGER)" at bounding box center [442, 417] width 233 height 45
copy div "WHAT DOESN'T KILL YOU (STRONGER)"
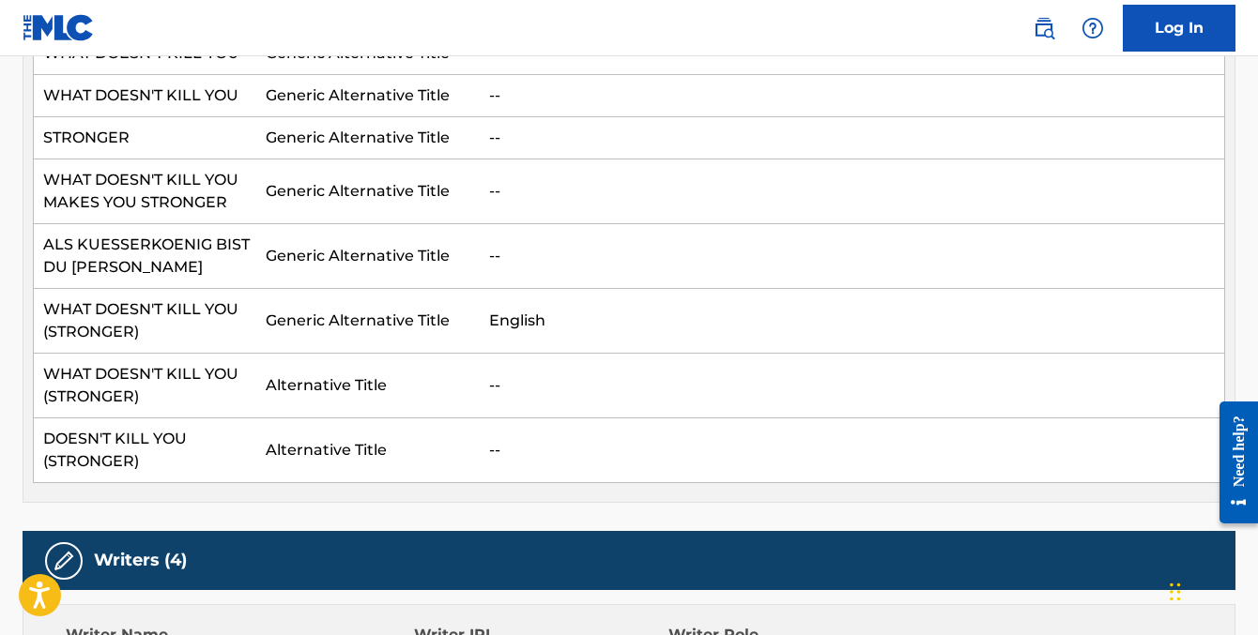
scroll to position [0, 0]
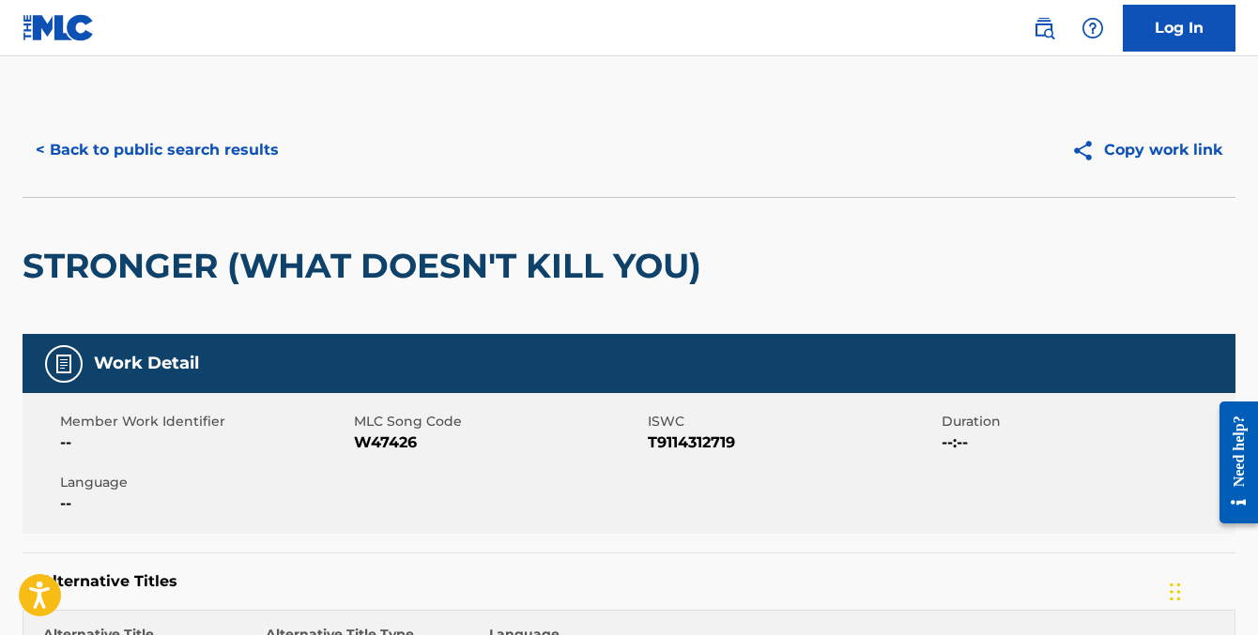
click at [252, 152] on button "< Back to public search results" at bounding box center [157, 150] width 269 height 47
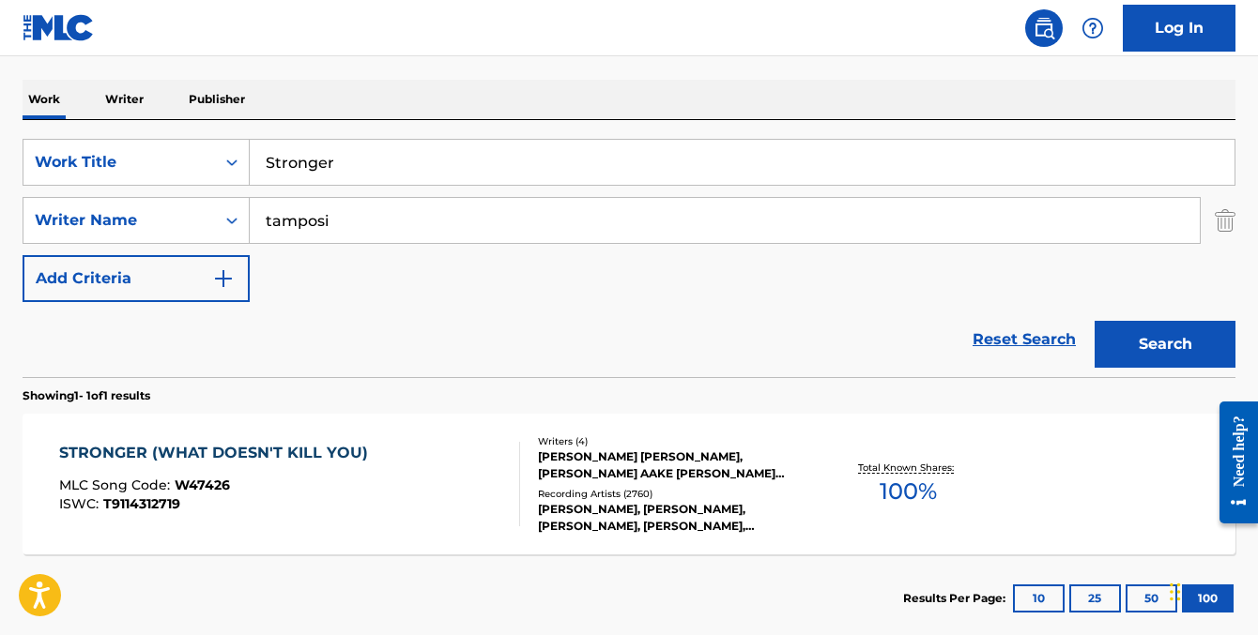
scroll to position [206, 0]
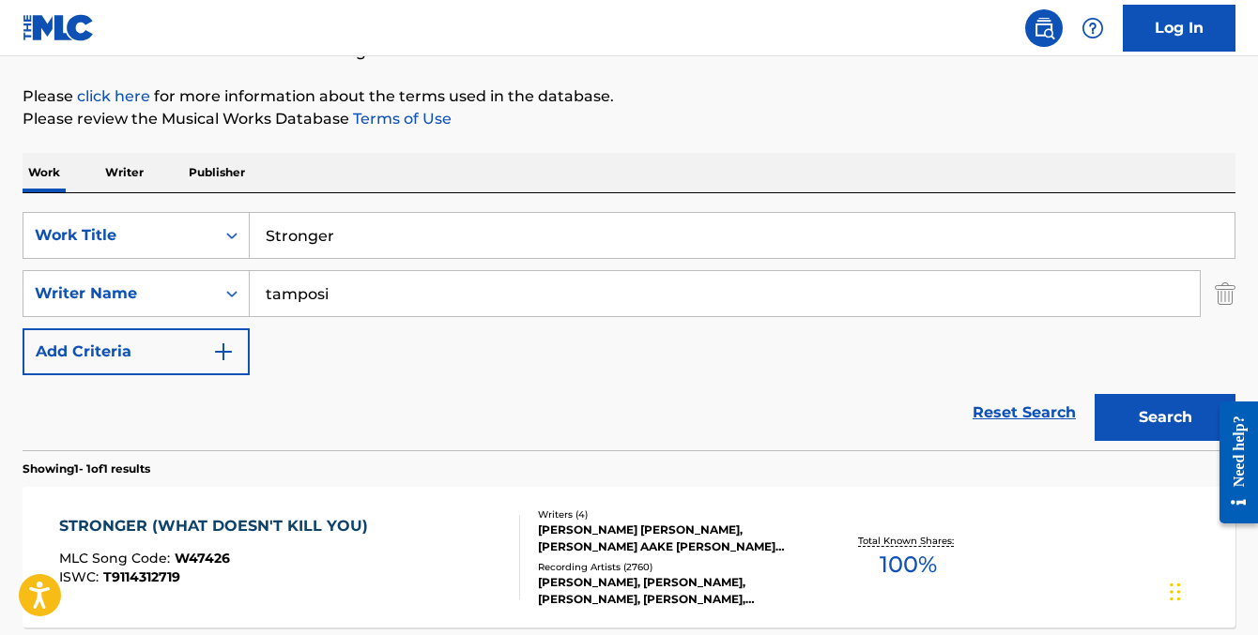
click at [315, 244] on input "Stronger" at bounding box center [742, 235] width 985 height 45
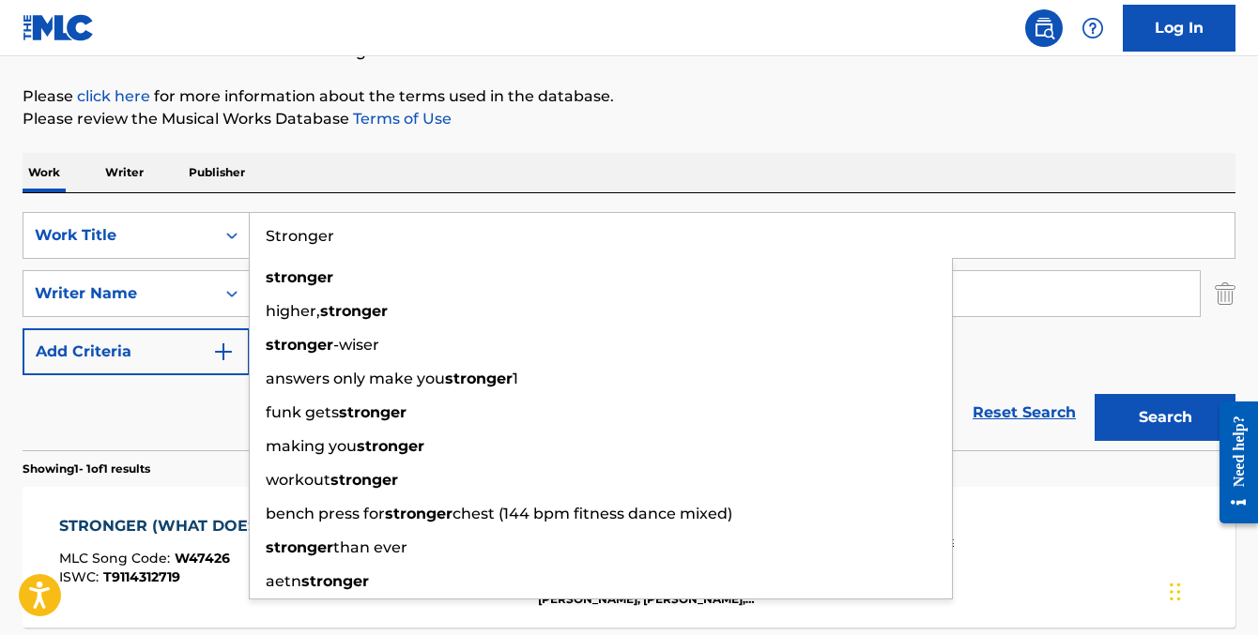
paste input "Firme e Forte"
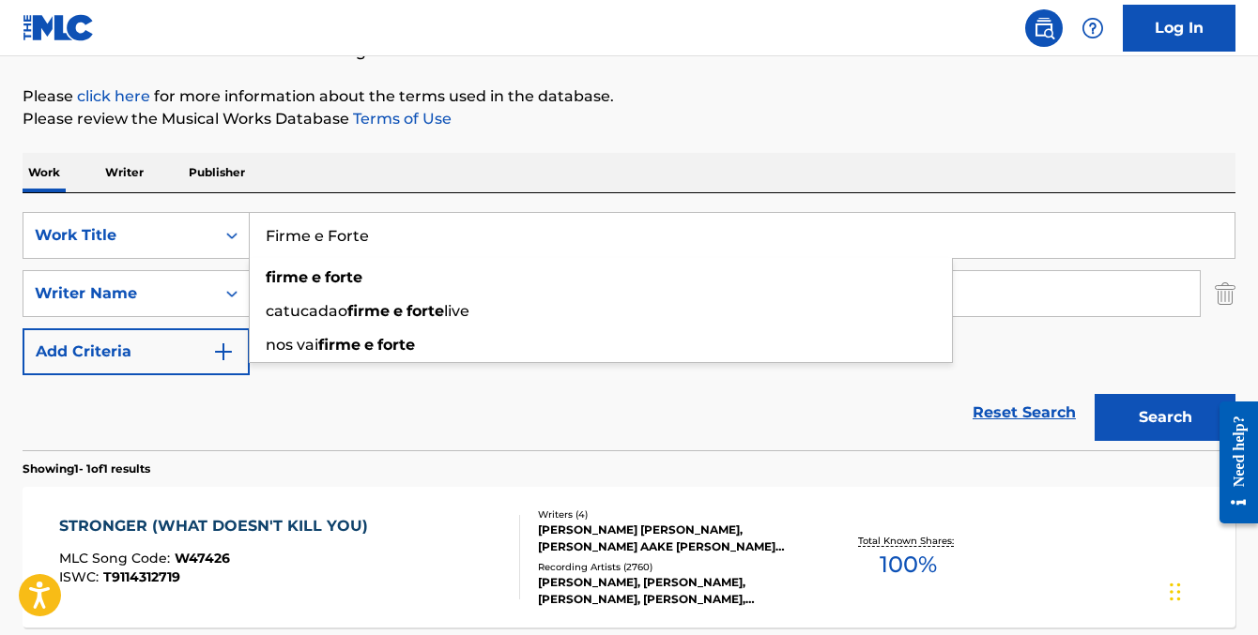
type input "Firme e Forte"
click at [491, 169] on div "Work Writer Publisher" at bounding box center [629, 172] width 1213 height 39
click at [443, 263] on div "SearchWithCriteria69e8beb6-489f-4a69-bd1a-45f21edcfc14 Work Title Firme e Forte…" at bounding box center [629, 293] width 1213 height 163
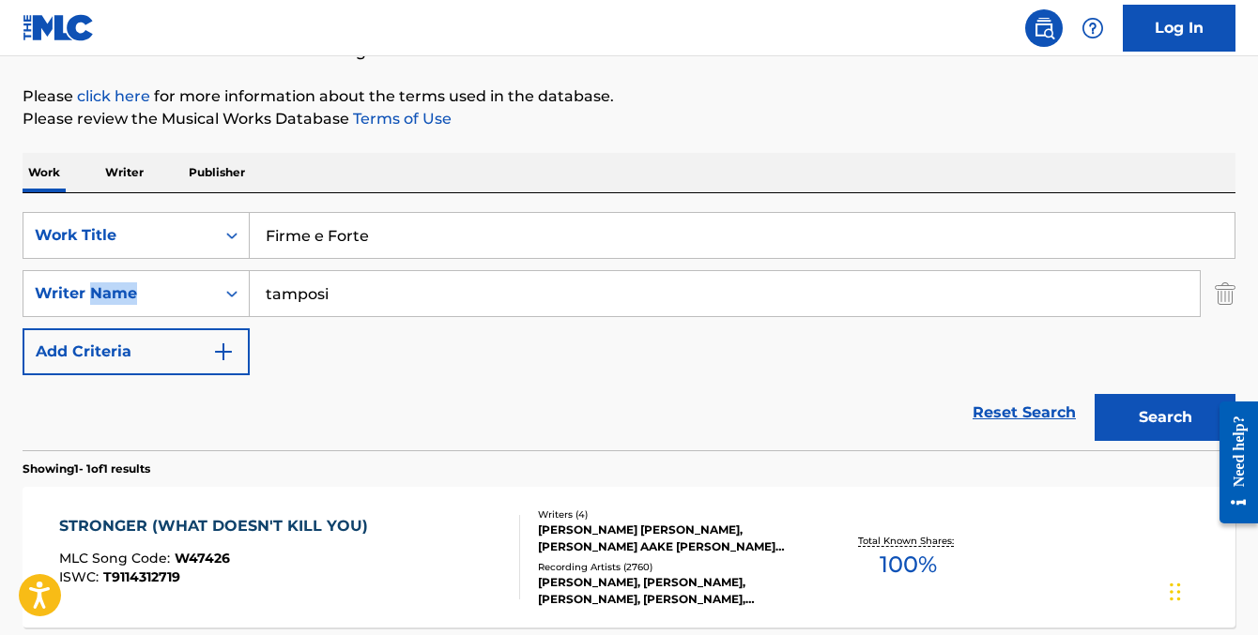
click at [443, 263] on div "SearchWithCriteria69e8beb6-489f-4a69-bd1a-45f21edcfc14 Work Title Firme e Forte…" at bounding box center [629, 293] width 1213 height 163
click at [435, 282] on input "tamposi" at bounding box center [725, 293] width 950 height 45
click at [1094, 394] on button "Search" at bounding box center [1164, 417] width 141 height 47
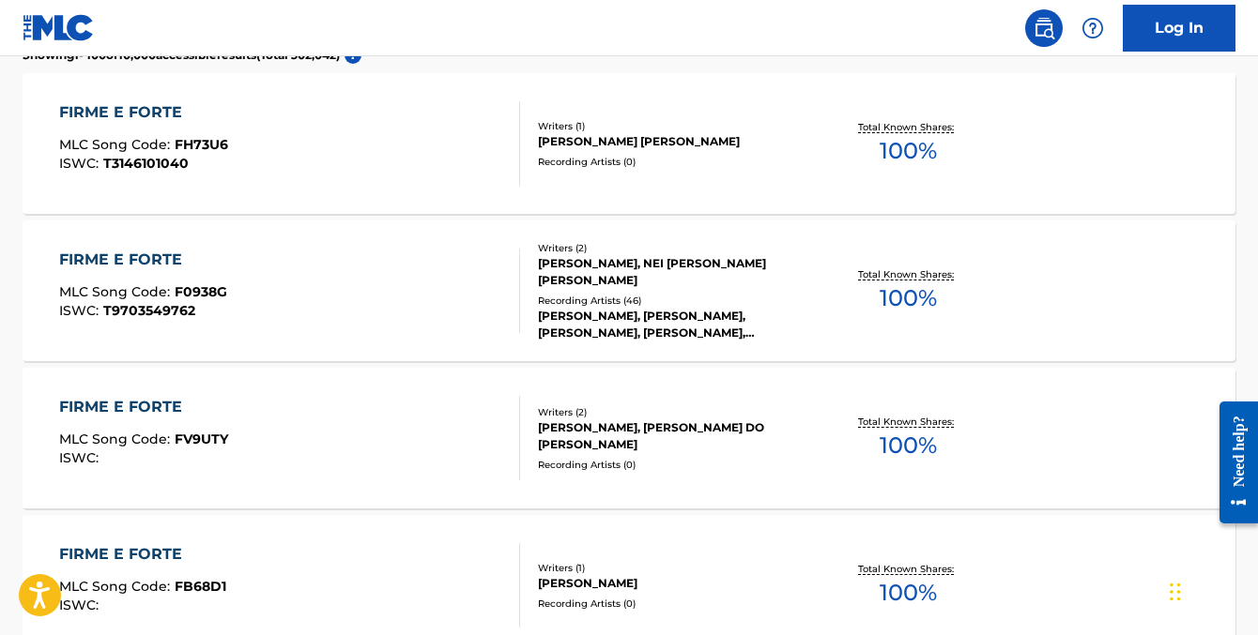
scroll to position [1207, 0]
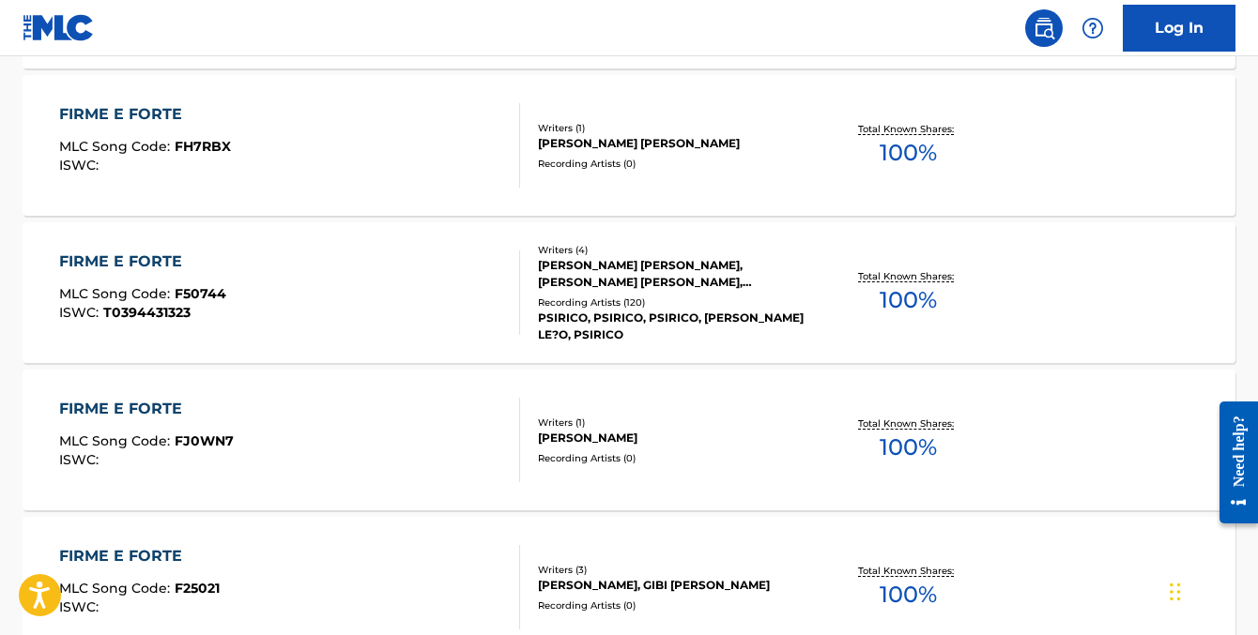
click at [618, 260] on div "[PERSON_NAME] [PERSON_NAME], [PERSON_NAME] [PERSON_NAME], [PERSON_NAME] DE [PER…" at bounding box center [673, 274] width 270 height 34
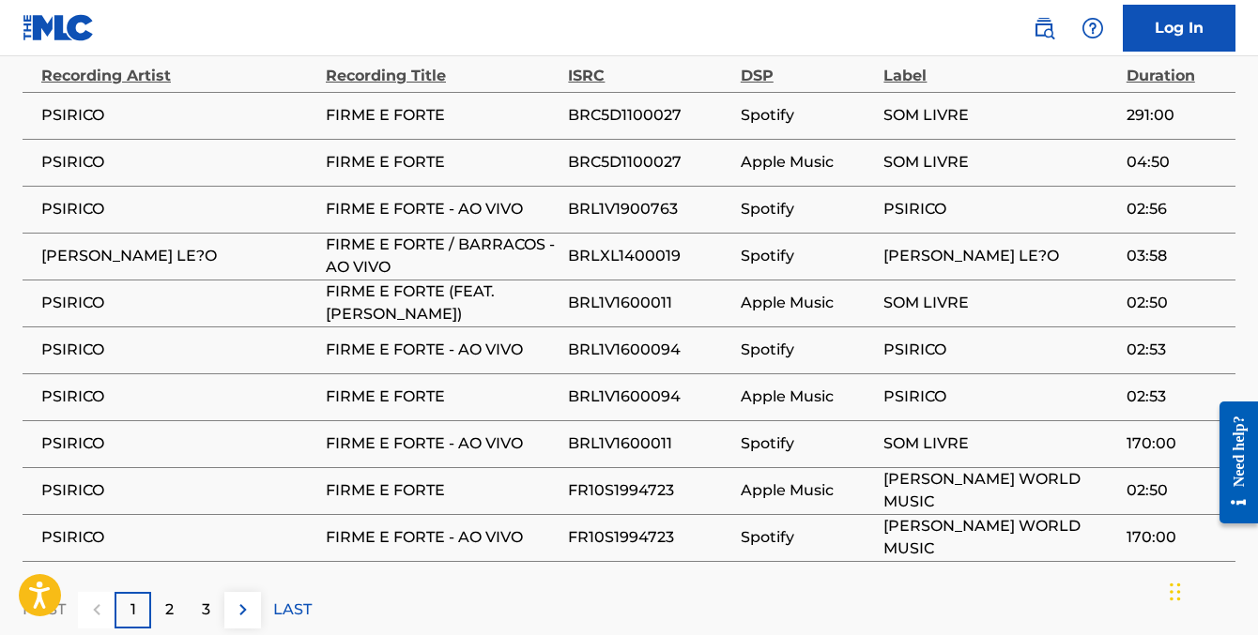
scroll to position [2043, 0]
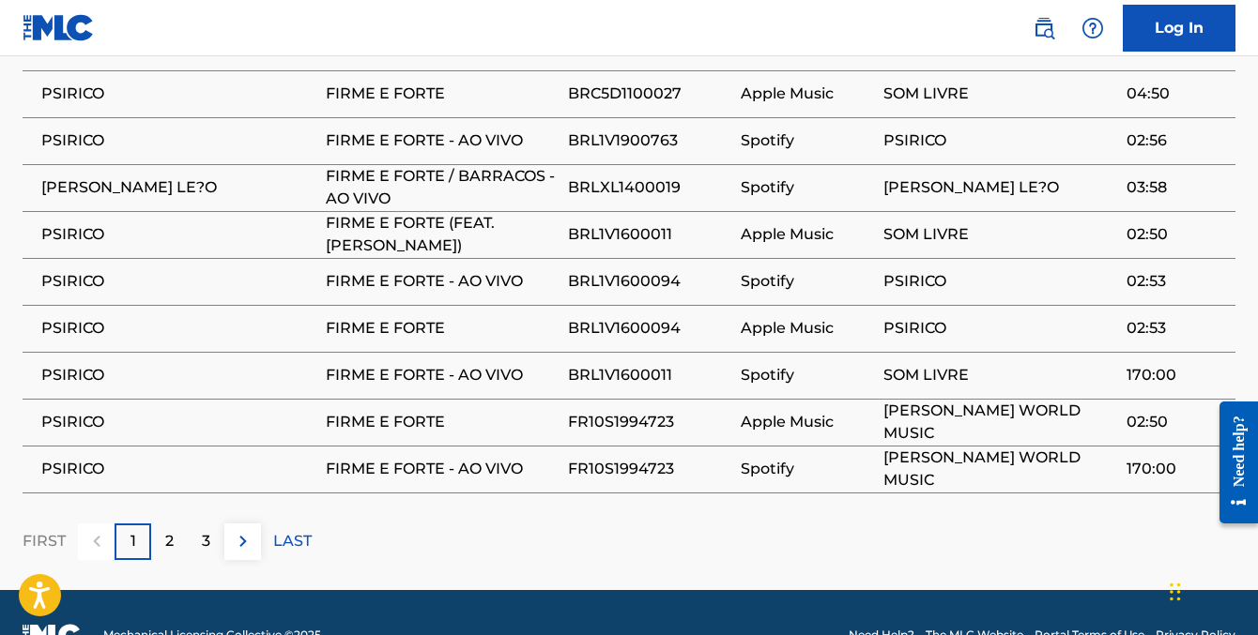
click at [170, 530] on p "2" at bounding box center [169, 541] width 8 height 23
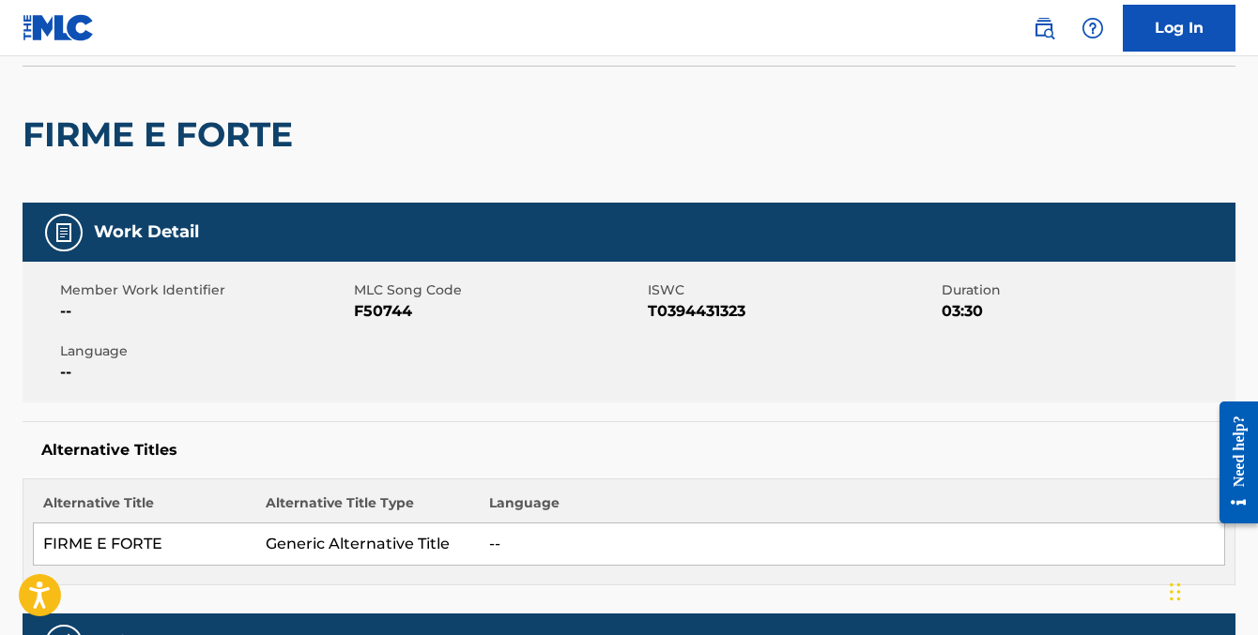
scroll to position [0, 0]
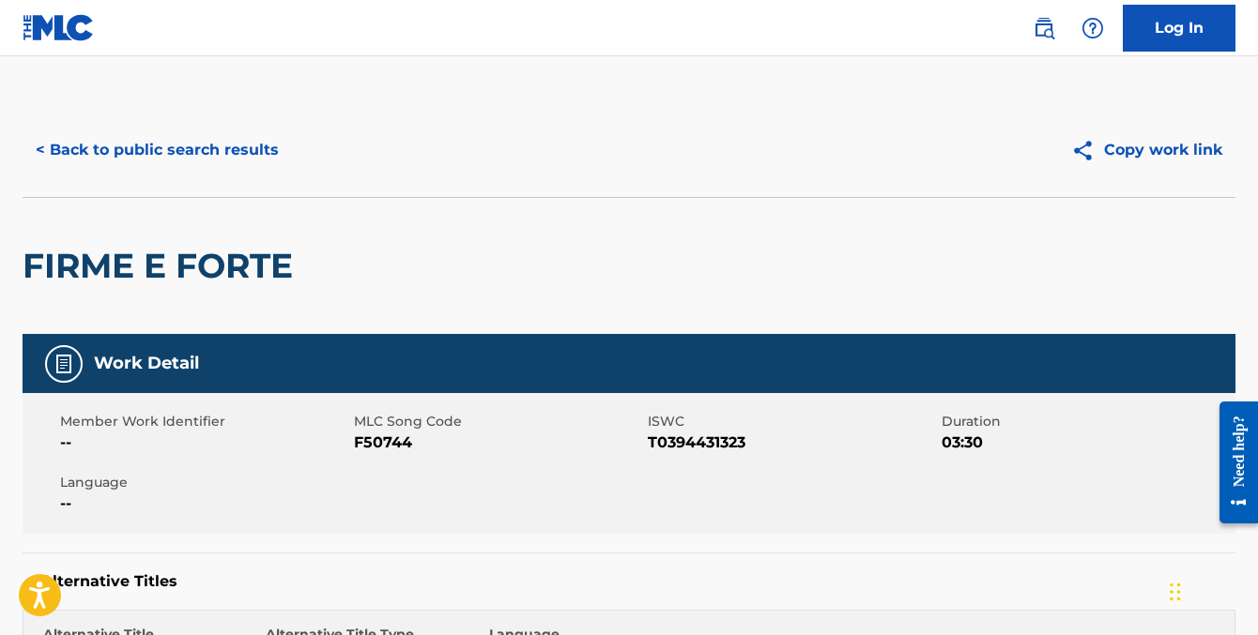
click at [242, 140] on button "< Back to public search results" at bounding box center [157, 150] width 269 height 47
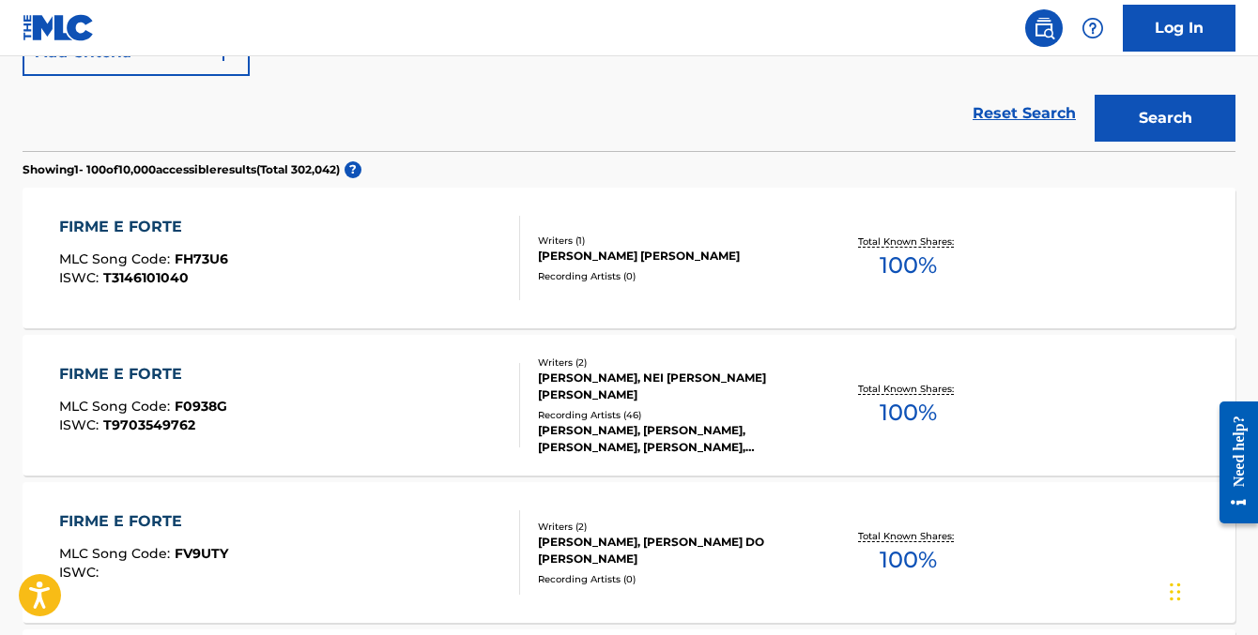
scroll to position [307, 0]
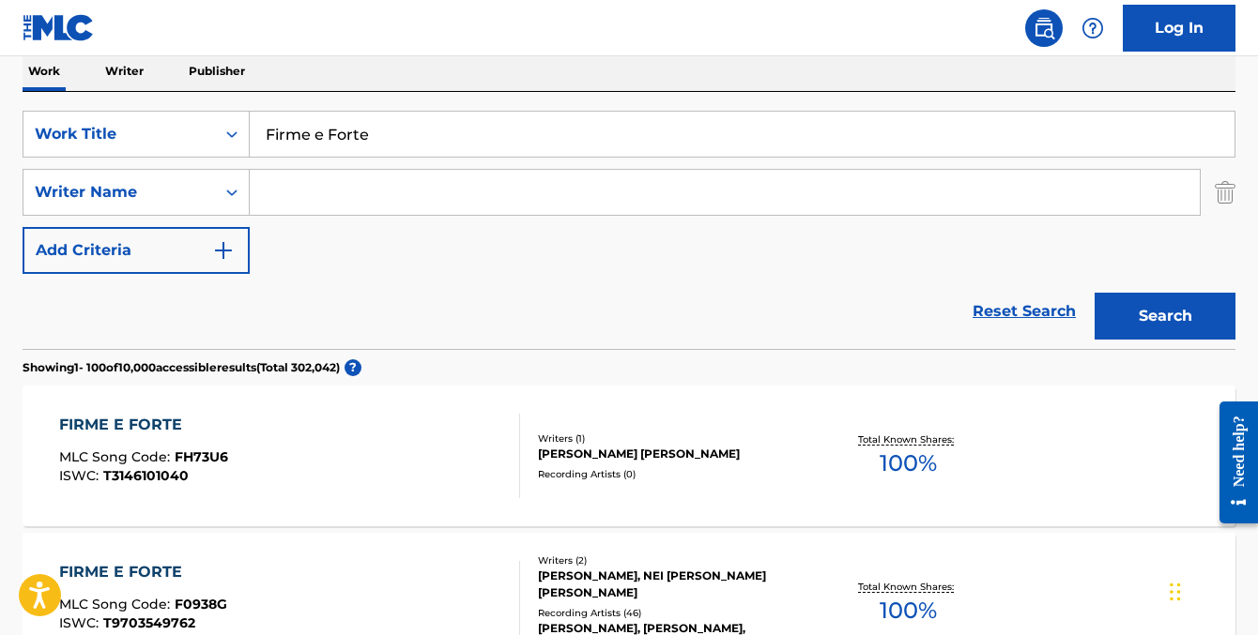
click at [352, 135] on input "Firme e Forte" at bounding box center [742, 134] width 985 height 45
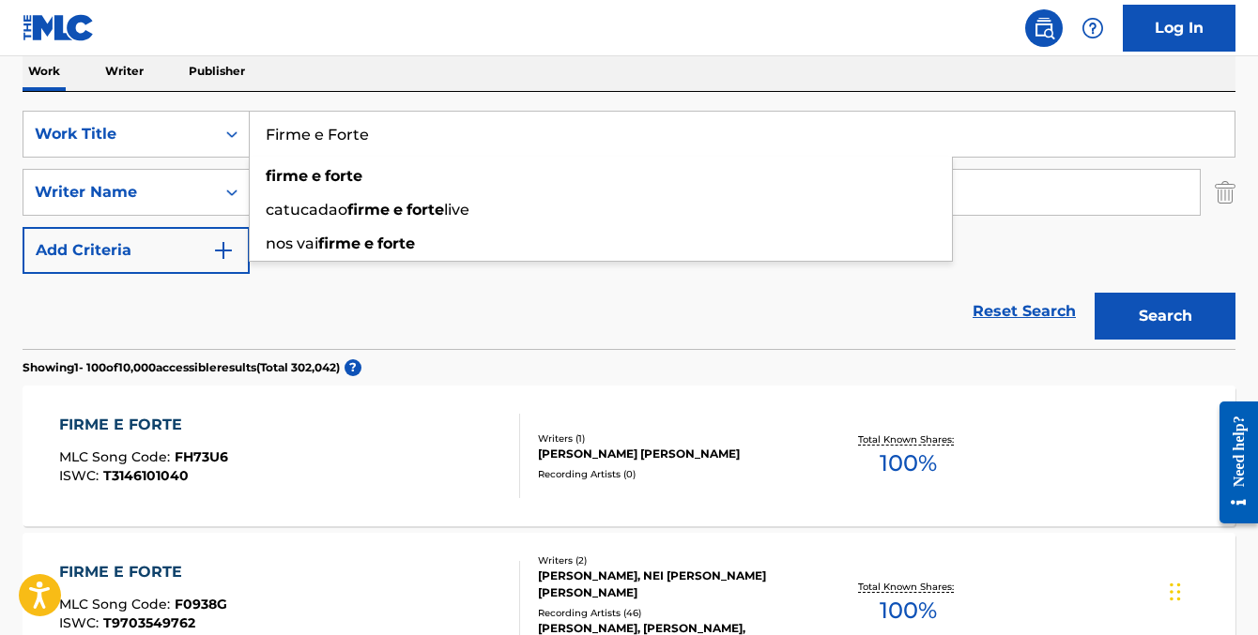
click at [352, 135] on input "Firme e Forte" at bounding box center [742, 134] width 985 height 45
paste input "nanik"
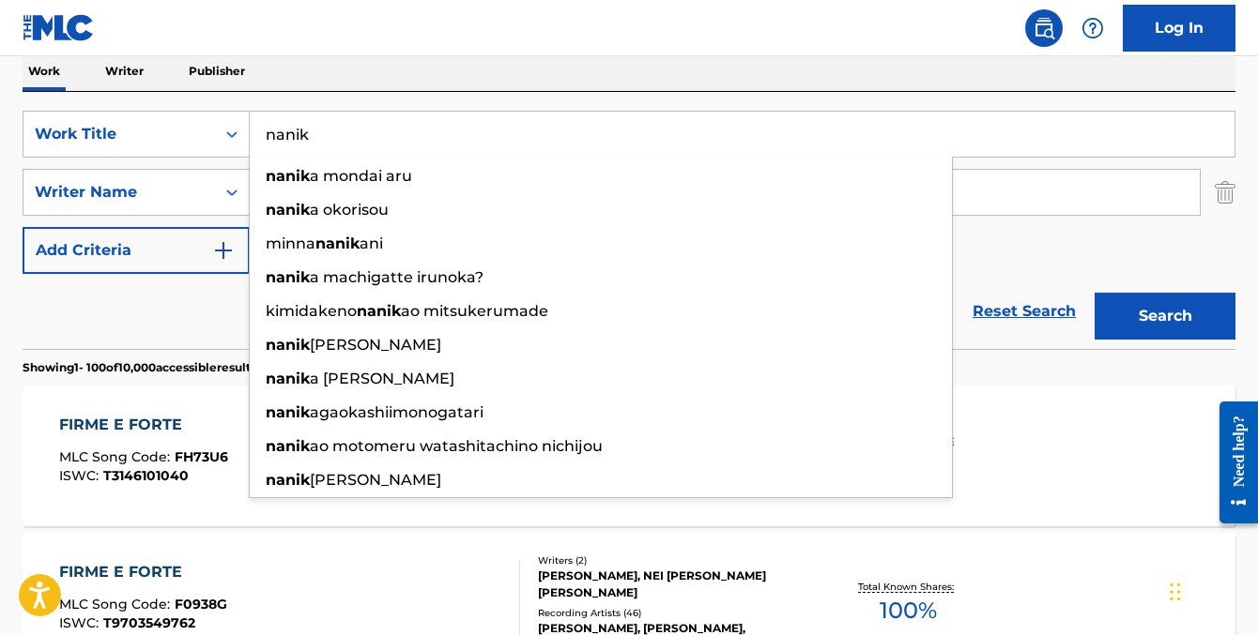
type input "nanik"
click at [1094, 293] on button "Search" at bounding box center [1164, 316] width 141 height 47
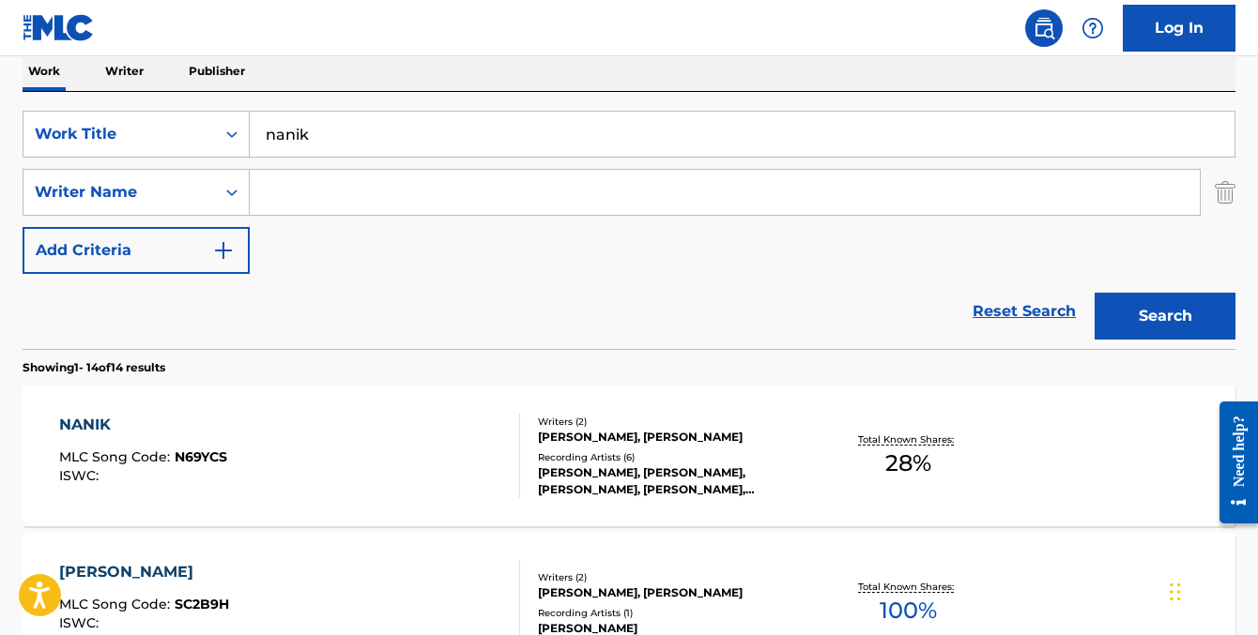
click at [504, 344] on div "Reset Search Search" at bounding box center [629, 311] width 1213 height 75
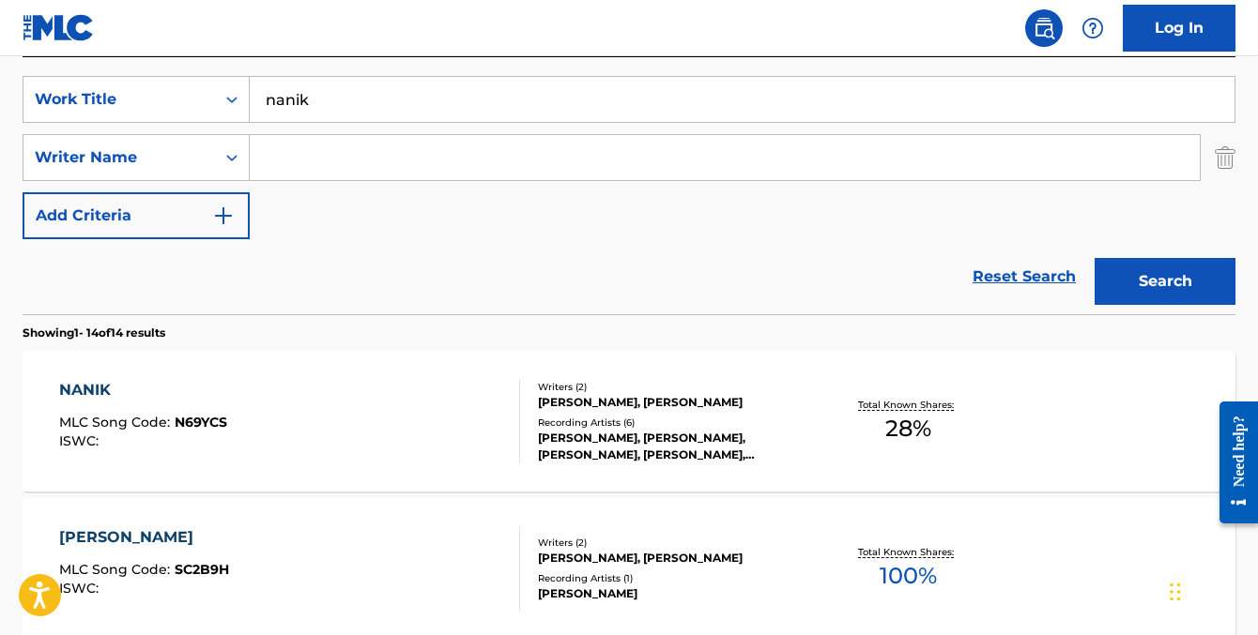
scroll to position [330, 0]
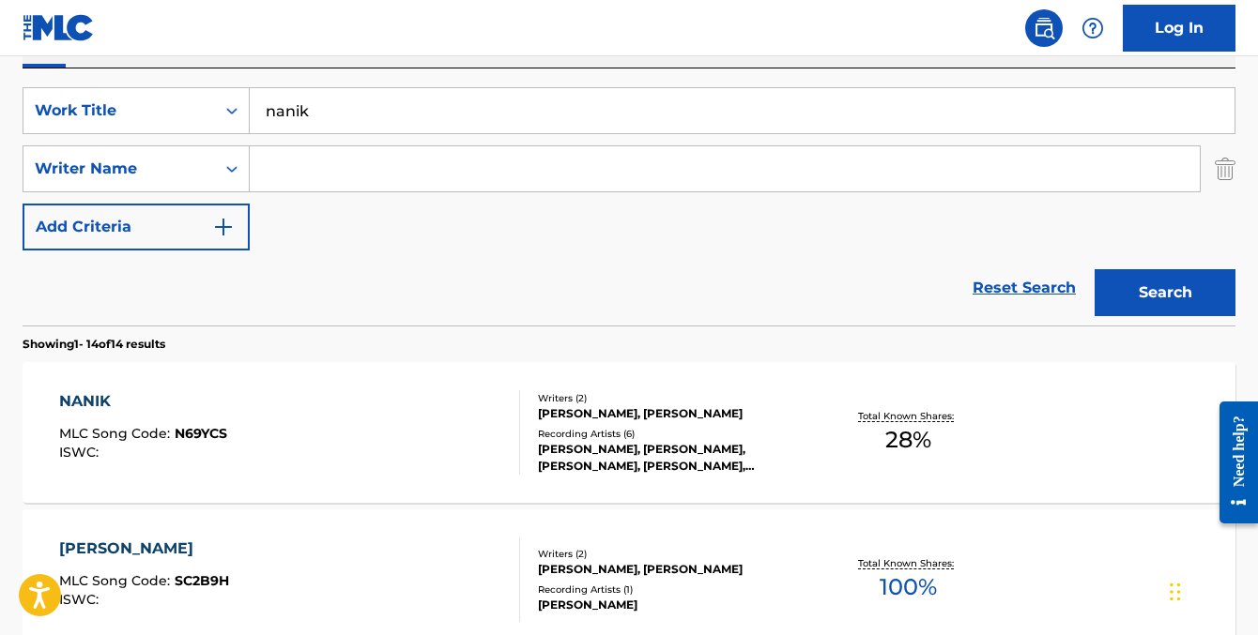
click at [350, 179] on input "Search Form" at bounding box center [725, 168] width 950 height 45
paste input "[PERSON_NAME]"
drag, startPoint x: 315, startPoint y: 170, endPoint x: 218, endPoint y: 168, distance: 97.6
click at [218, 169] on div "SearchWithCriteriaf1c4afdc-7eba-491d-9e7c-2ef0c909b538 Writer Name [PERSON_NAME]" at bounding box center [629, 168] width 1213 height 47
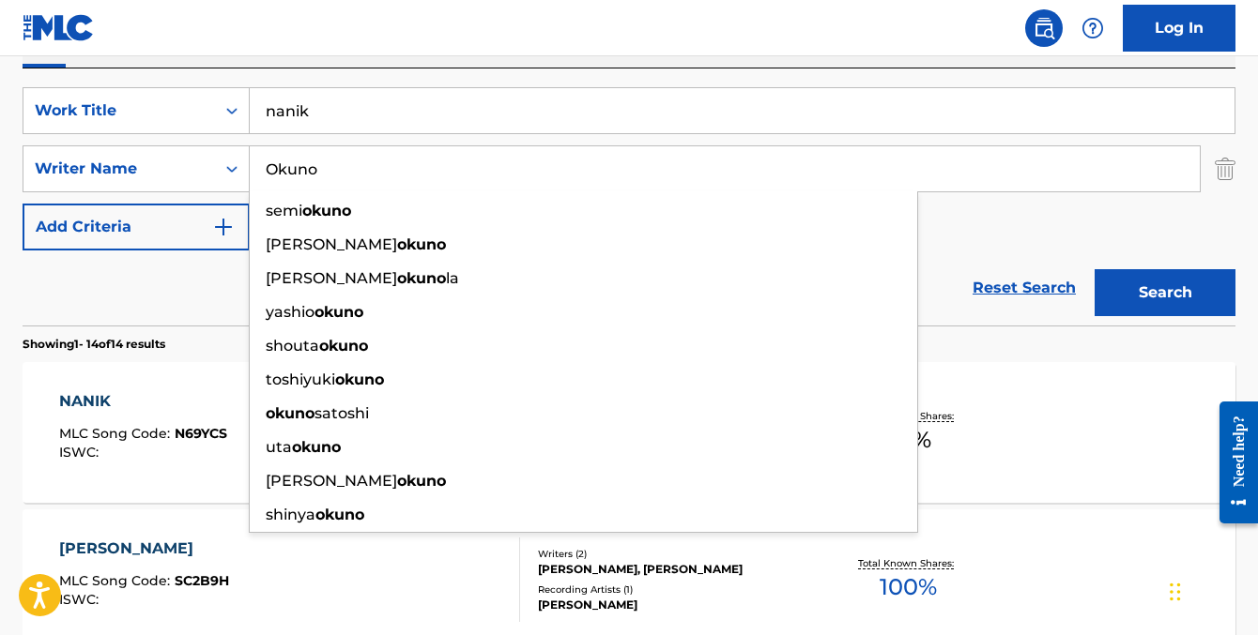
type input "Okuno"
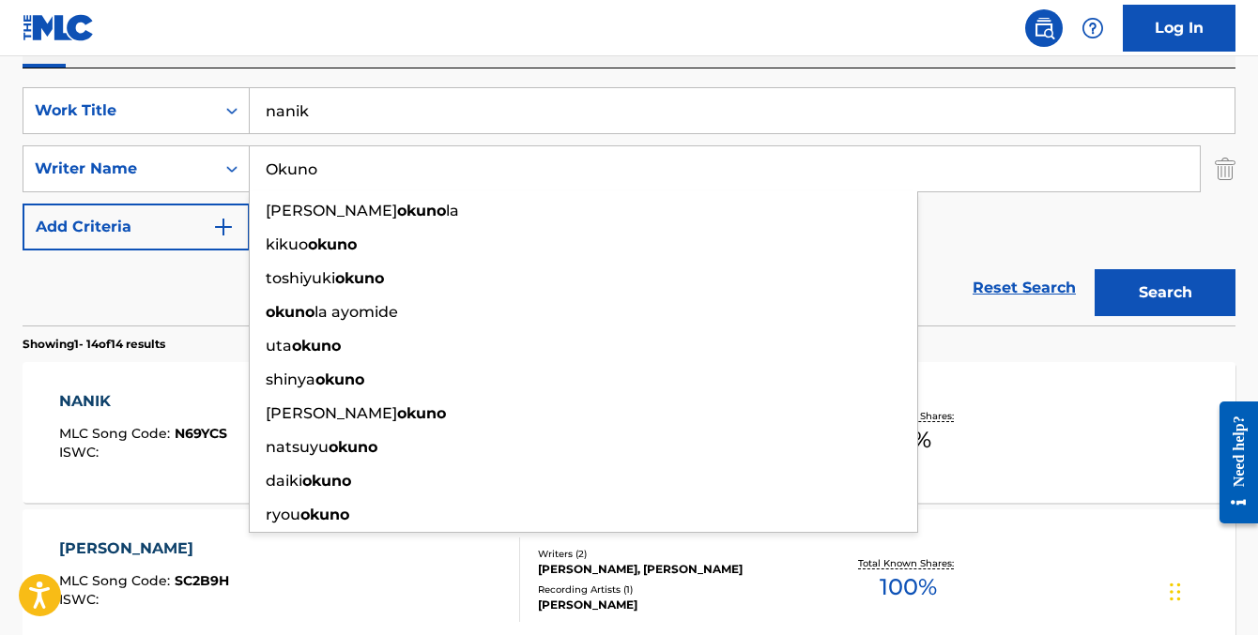
click at [363, 112] on input "nanik" at bounding box center [742, 110] width 985 height 45
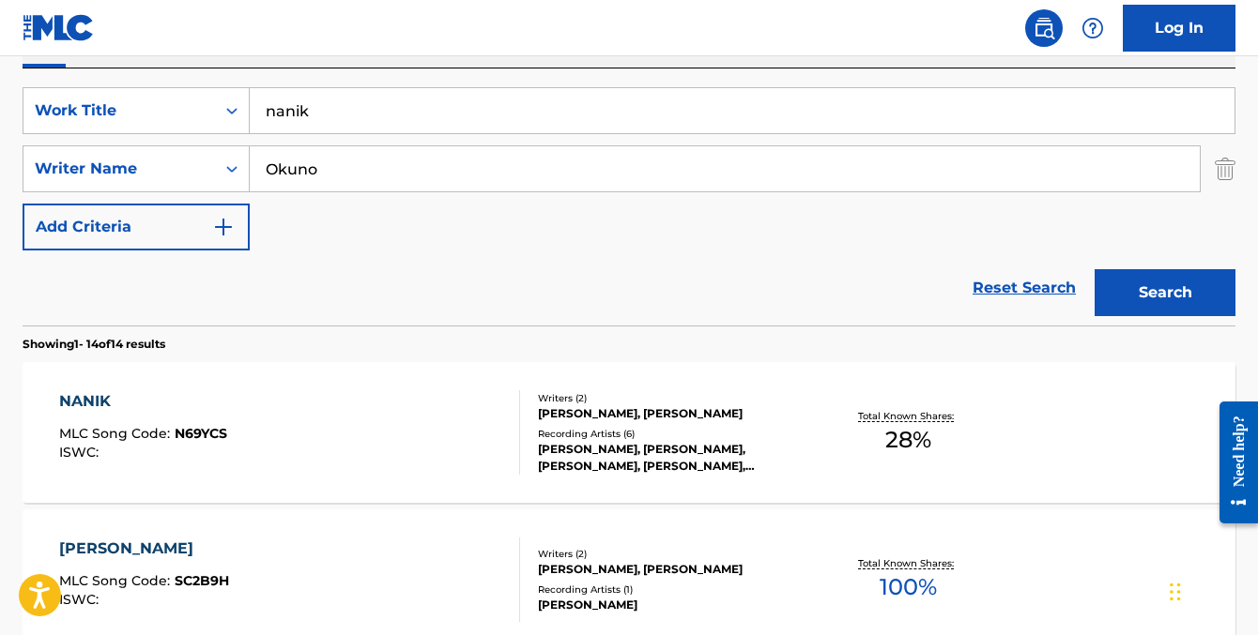
click at [363, 112] on input "nanik" at bounding box center [742, 110] width 985 height 45
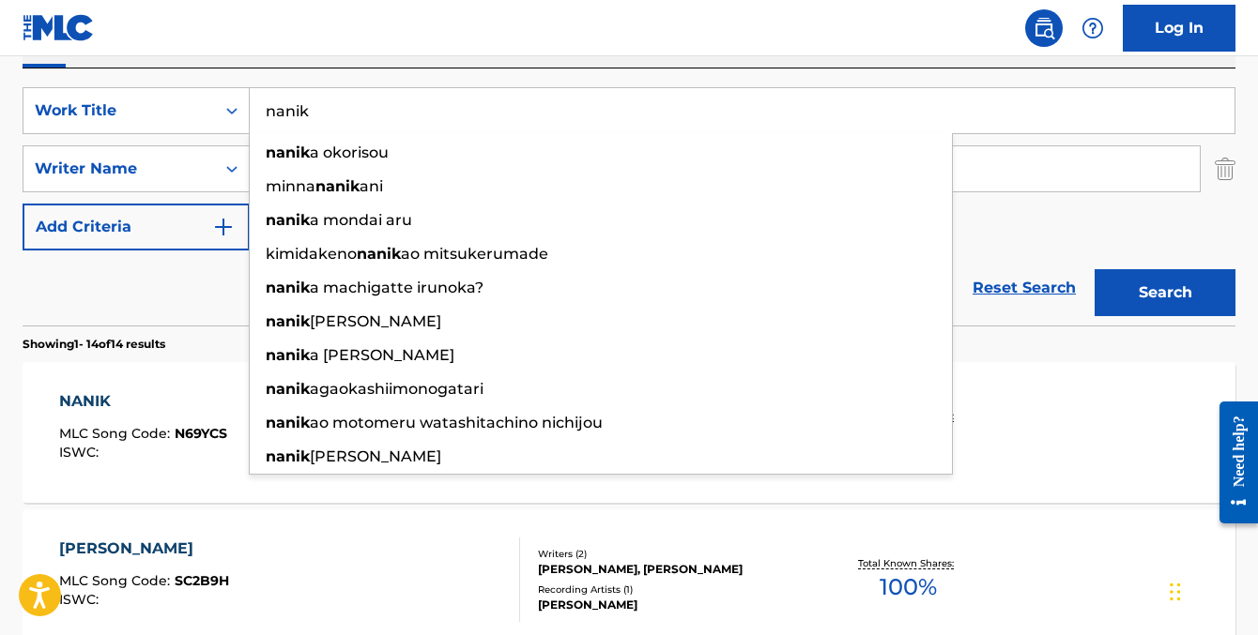
paste input "Watashikaraanatahe"
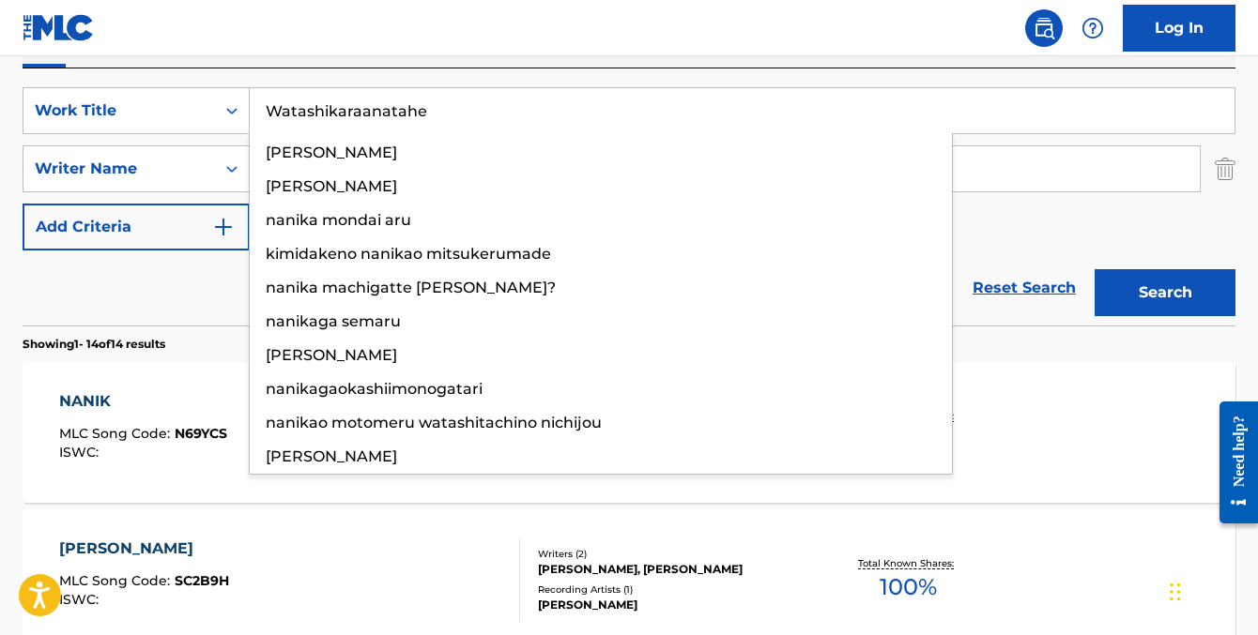
type input "Watashikaraanatahe"
click at [1094, 269] on button "Search" at bounding box center [1164, 292] width 141 height 47
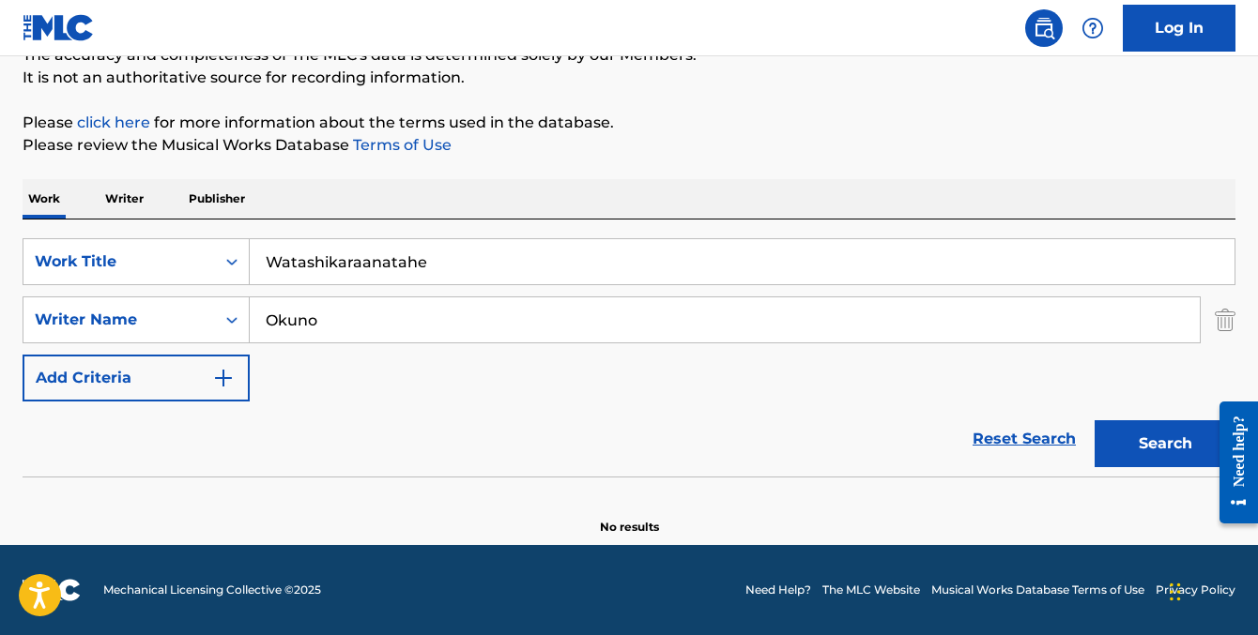
scroll to position [179, 0]
click at [314, 304] on input "Okuno" at bounding box center [725, 320] width 950 height 45
click at [1094, 420] on button "Search" at bounding box center [1164, 443] width 141 height 47
click at [387, 261] on input "Watashikaraanatahe" at bounding box center [742, 261] width 985 height 45
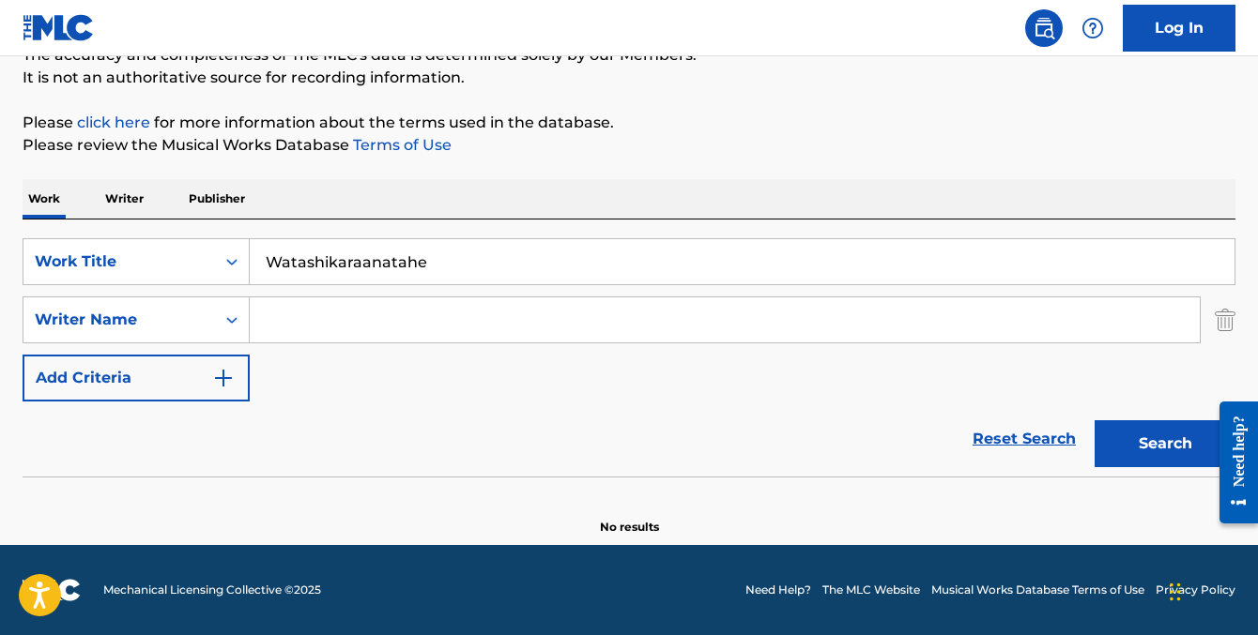
click at [387, 261] on input "Watashikaraanatahe" at bounding box center [742, 261] width 985 height 45
paste input "Sejiya Pe Ladai"
type input "Sejiya Pe Ladai"
click at [1094, 420] on button "Search" at bounding box center [1164, 443] width 141 height 47
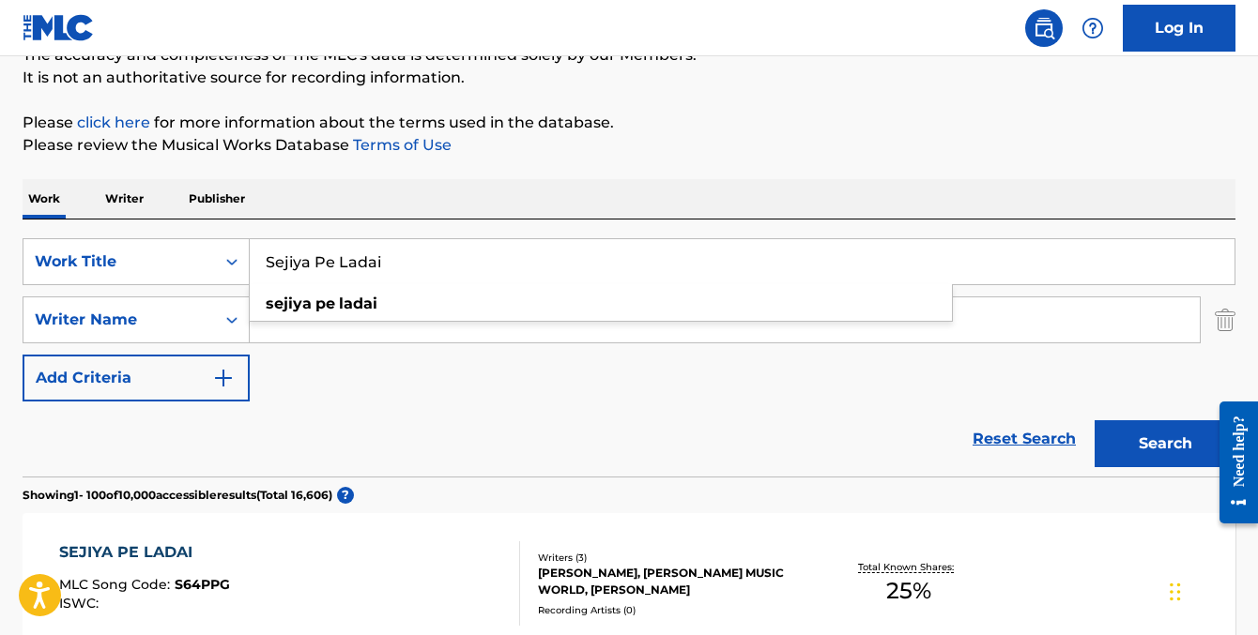
click at [507, 444] on div "Reset Search Search" at bounding box center [629, 439] width 1213 height 75
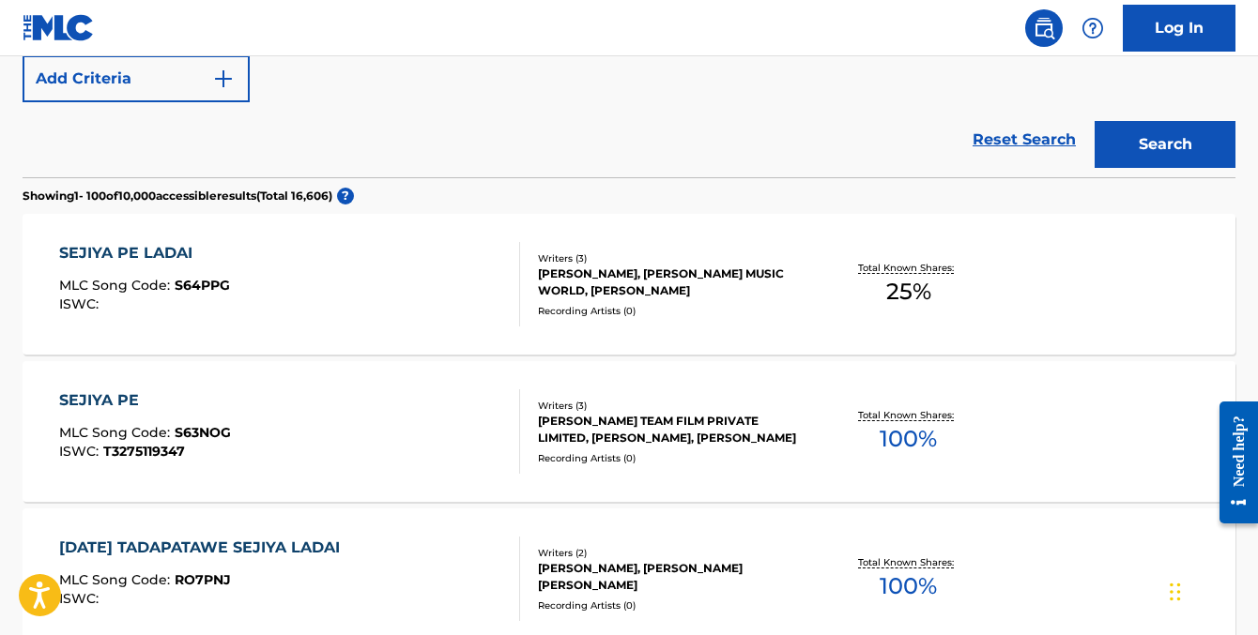
scroll to position [0, 0]
